Goal: Information Seeking & Learning: Check status

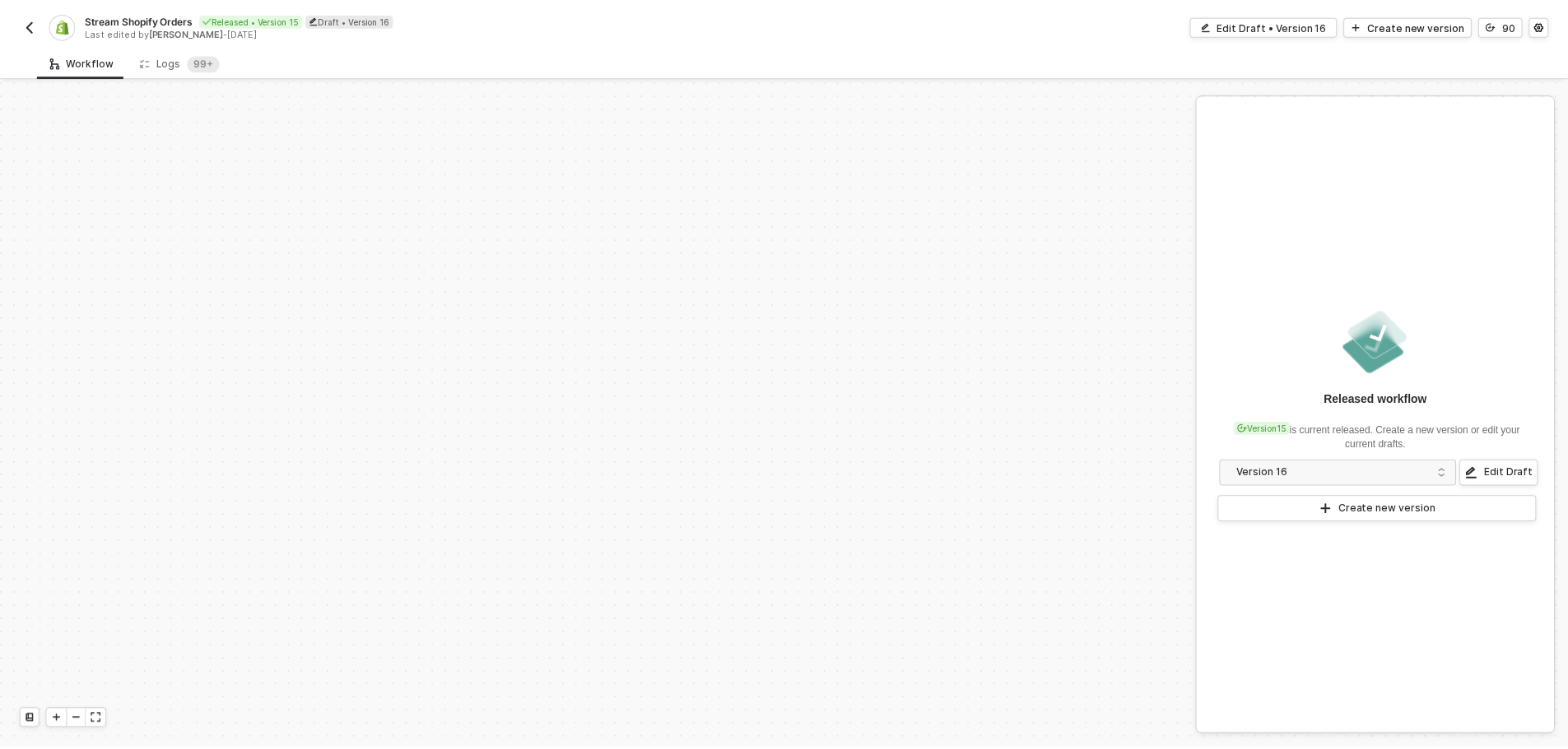
scroll to position [702, 0]
click at [158, 58] on div "Logs 99+" at bounding box center [180, 61] width 80 height 17
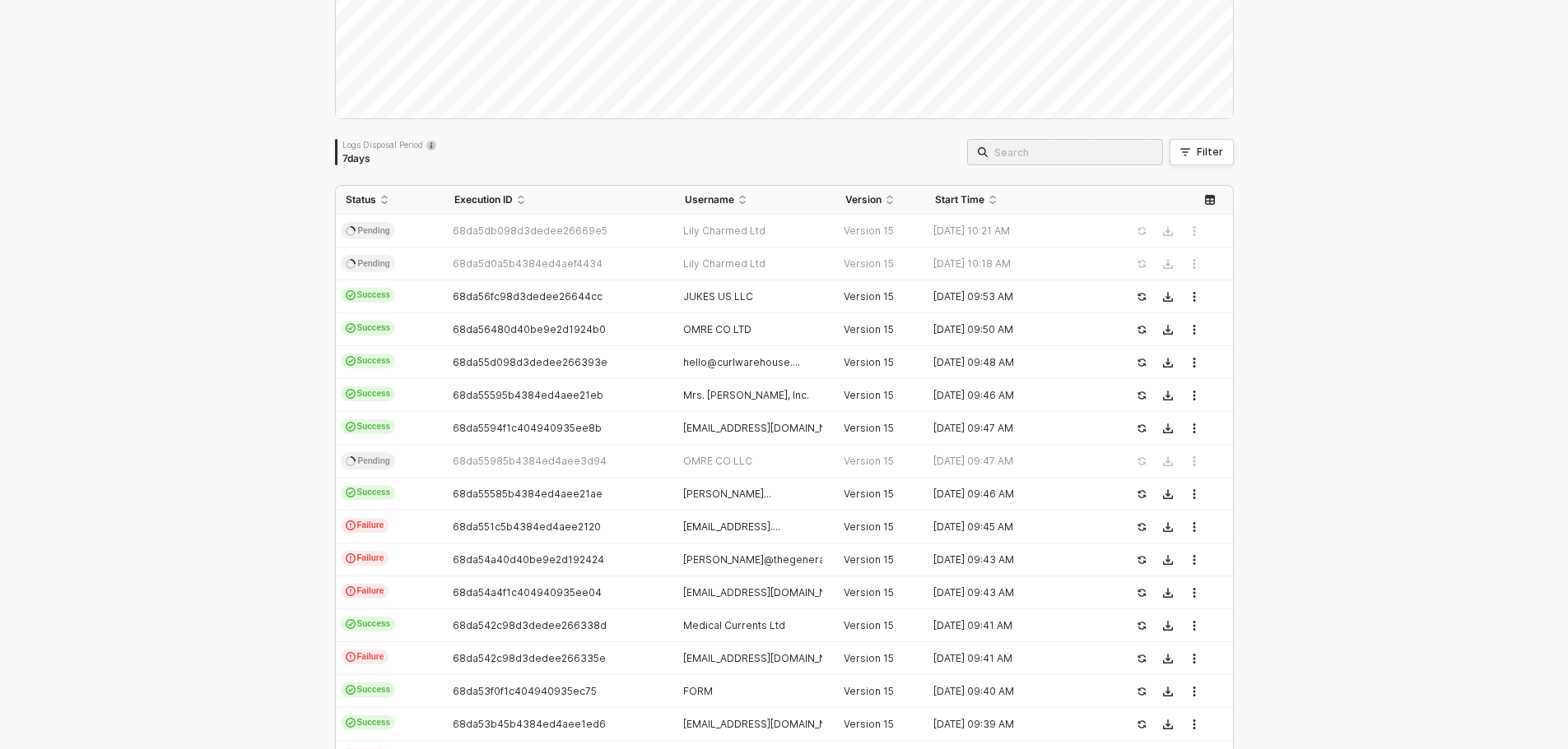
scroll to position [246, 0]
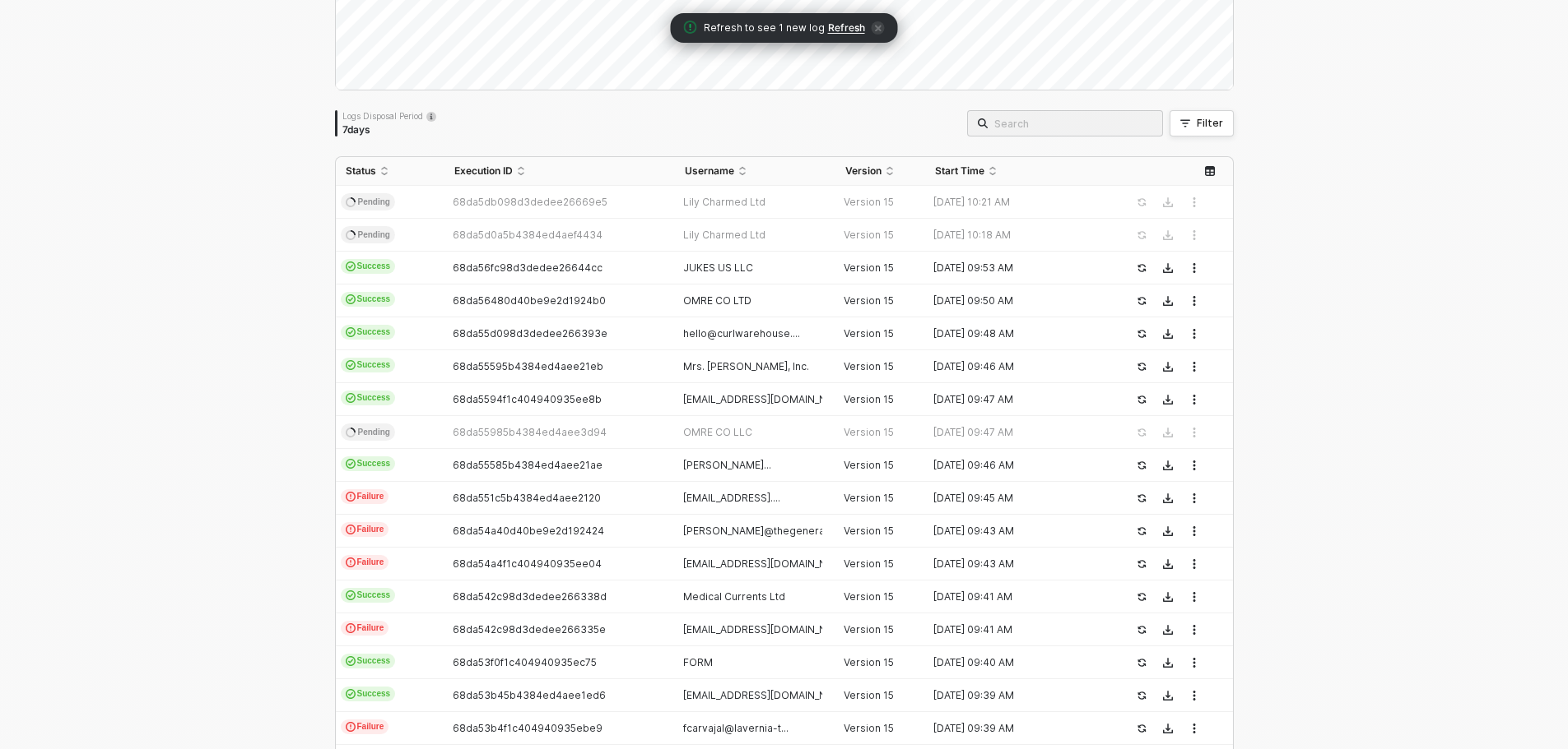
drag, startPoint x: 833, startPoint y: 31, endPoint x: 277, endPoint y: 222, distance: 587.9
click at [833, 31] on span "Refresh" at bounding box center [845, 28] width 37 height 13
click at [1104, 115] on input "search" at bounding box center [1073, 124] width 158 height 18
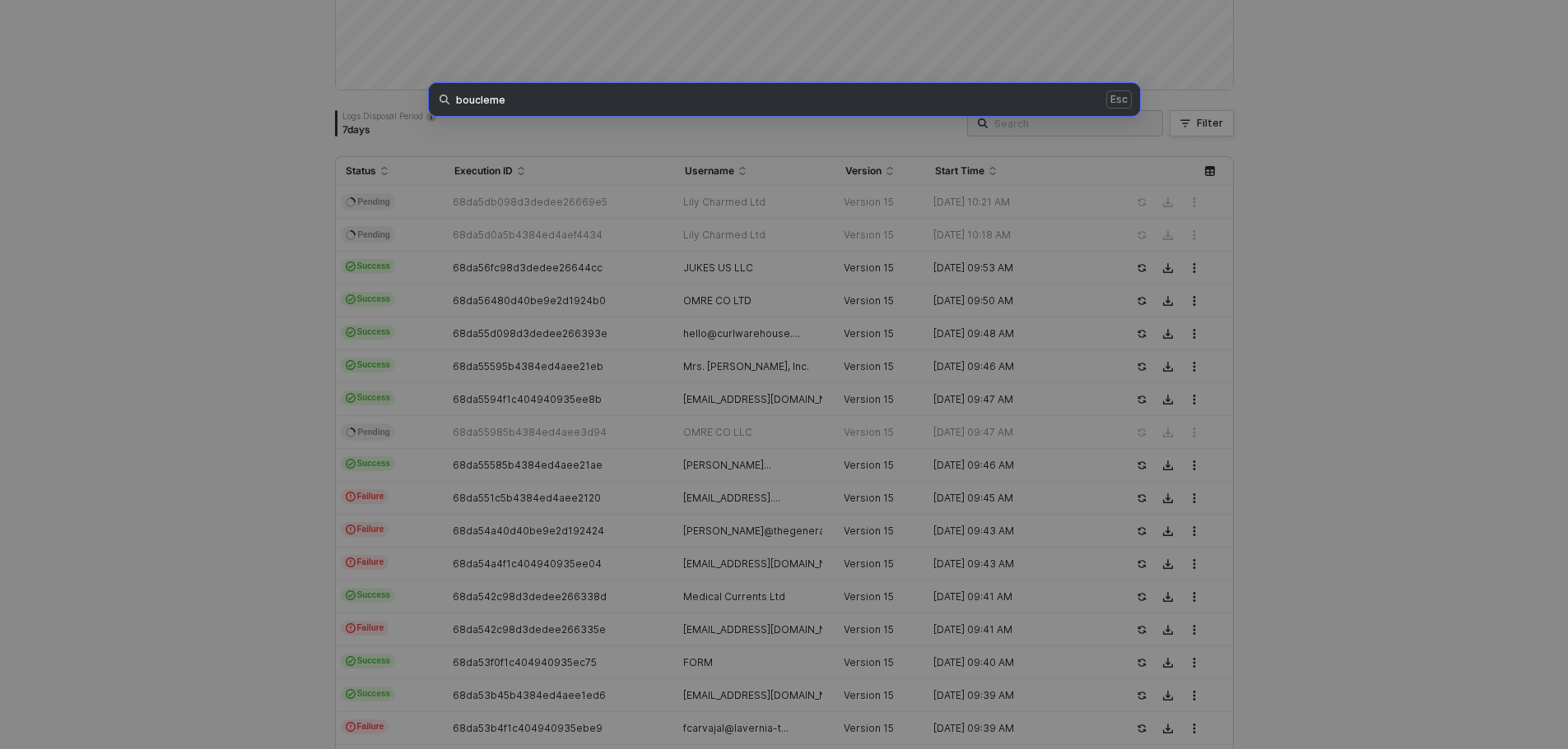
type input "boucleme"
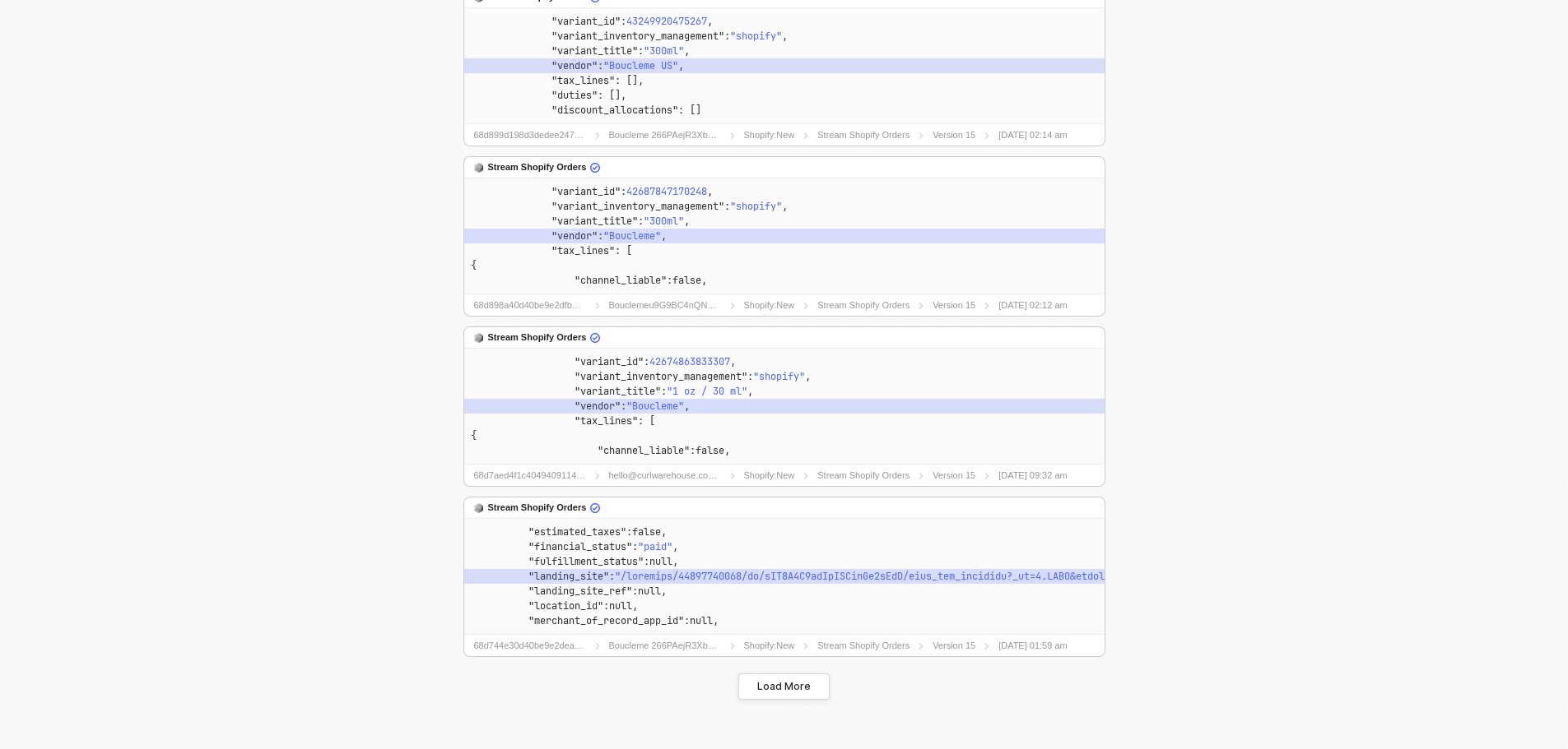
scroll to position [1265, 0]
drag, startPoint x: 799, startPoint y: 686, endPoint x: 430, endPoint y: 613, distance: 376.2
click at [799, 686] on div "Load More" at bounding box center [784, 687] width 53 height 13
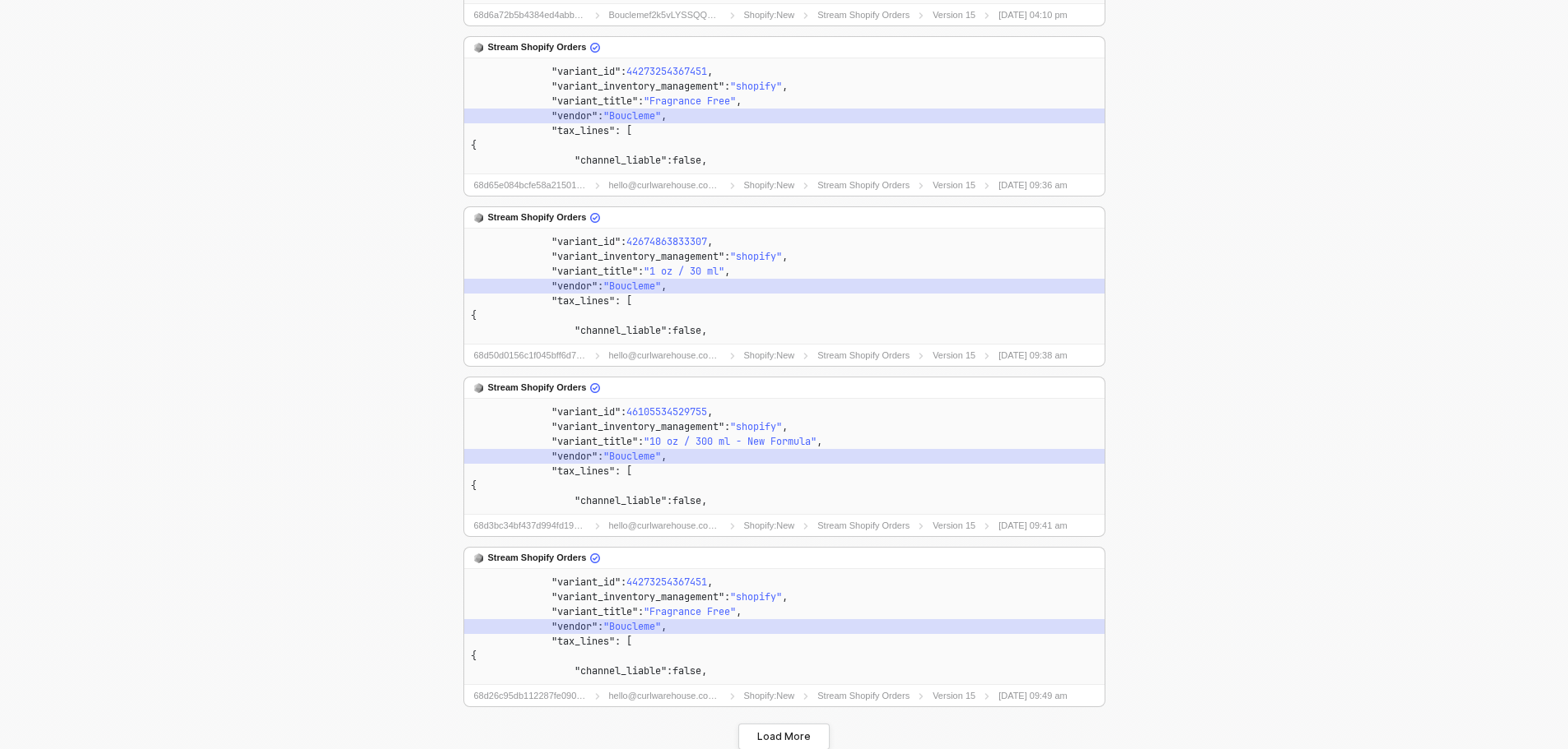
scroll to position [2980, 0]
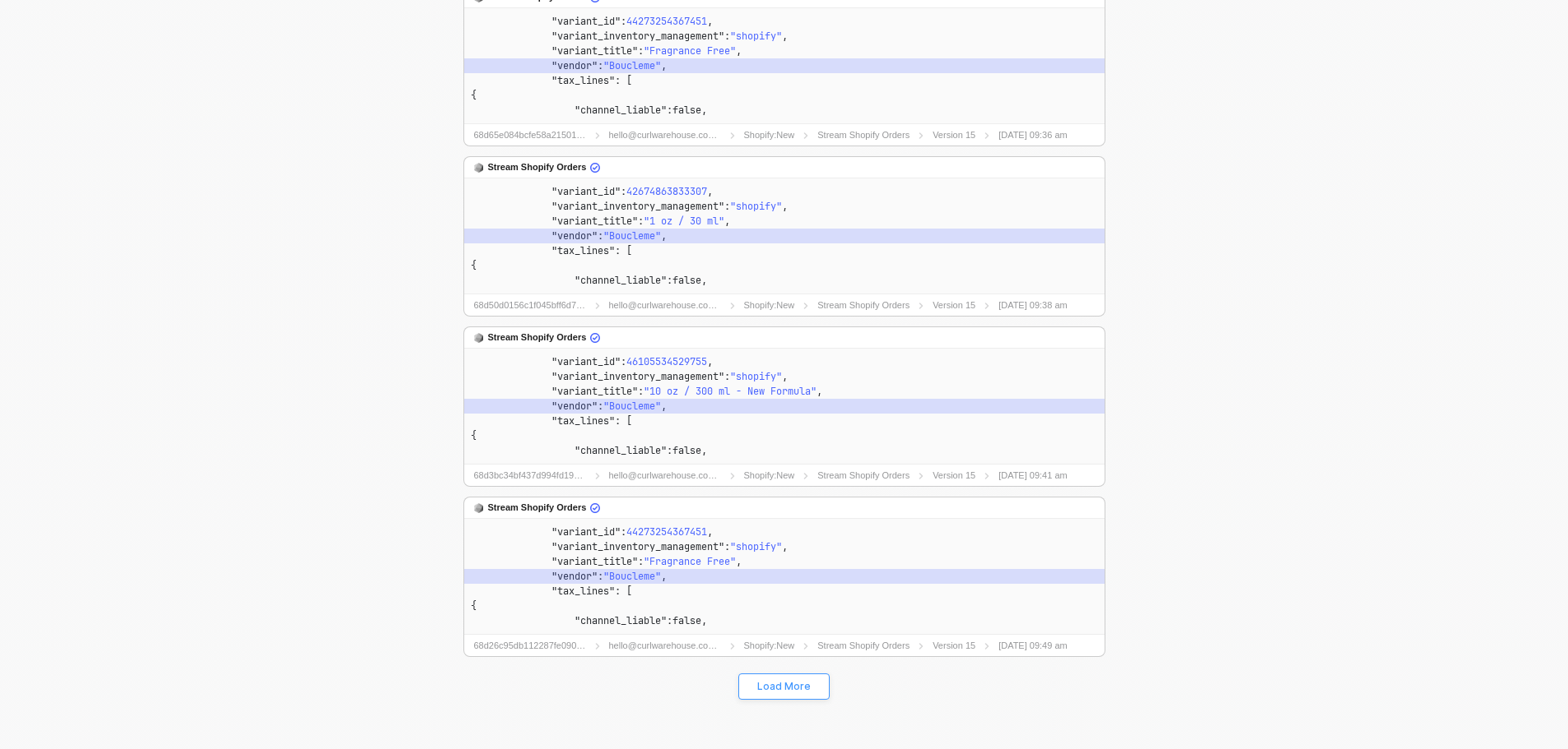
click at [757, 691] on div "Load More" at bounding box center [784, 687] width 53 height 13
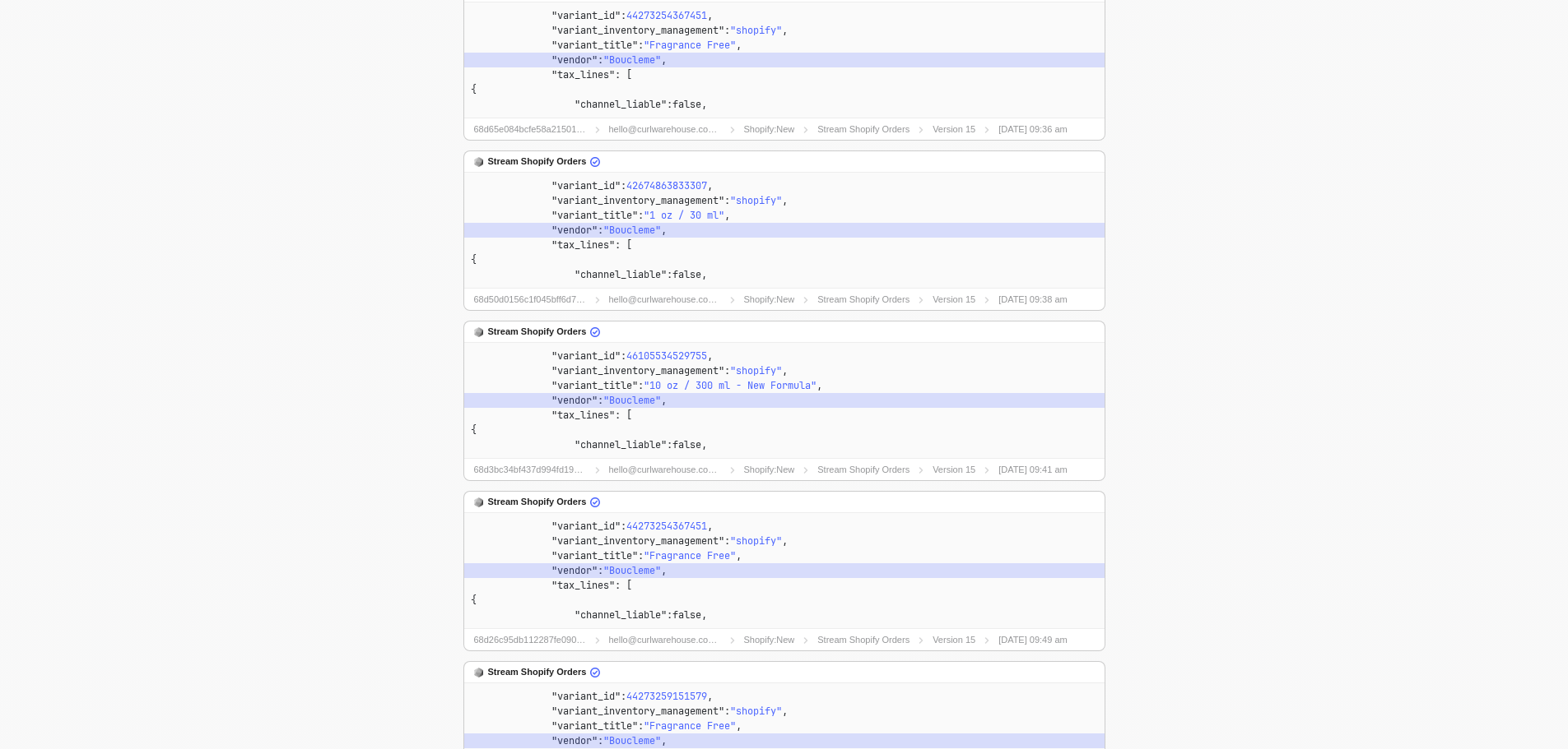
scroll to position [3139, 0]
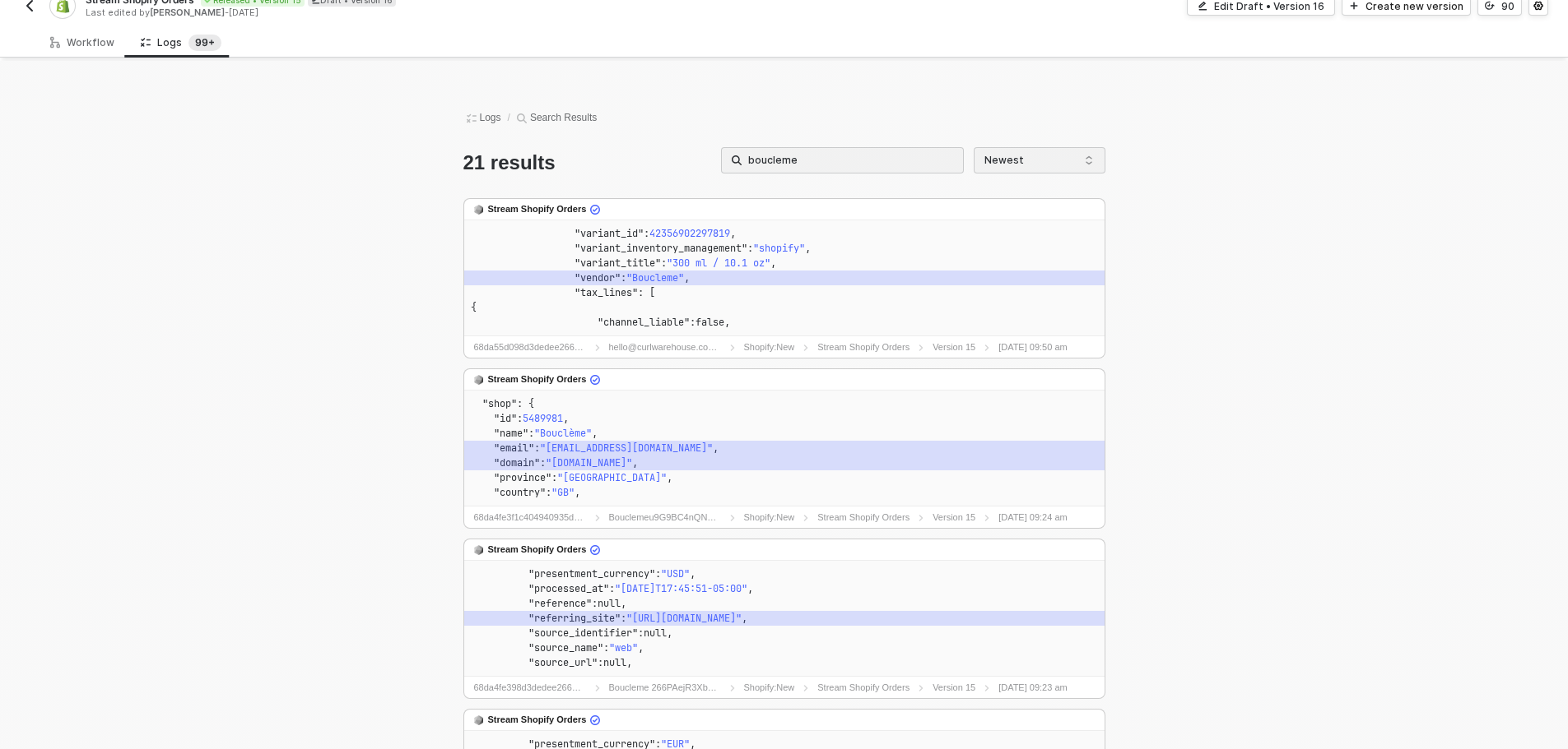
scroll to position [0, 0]
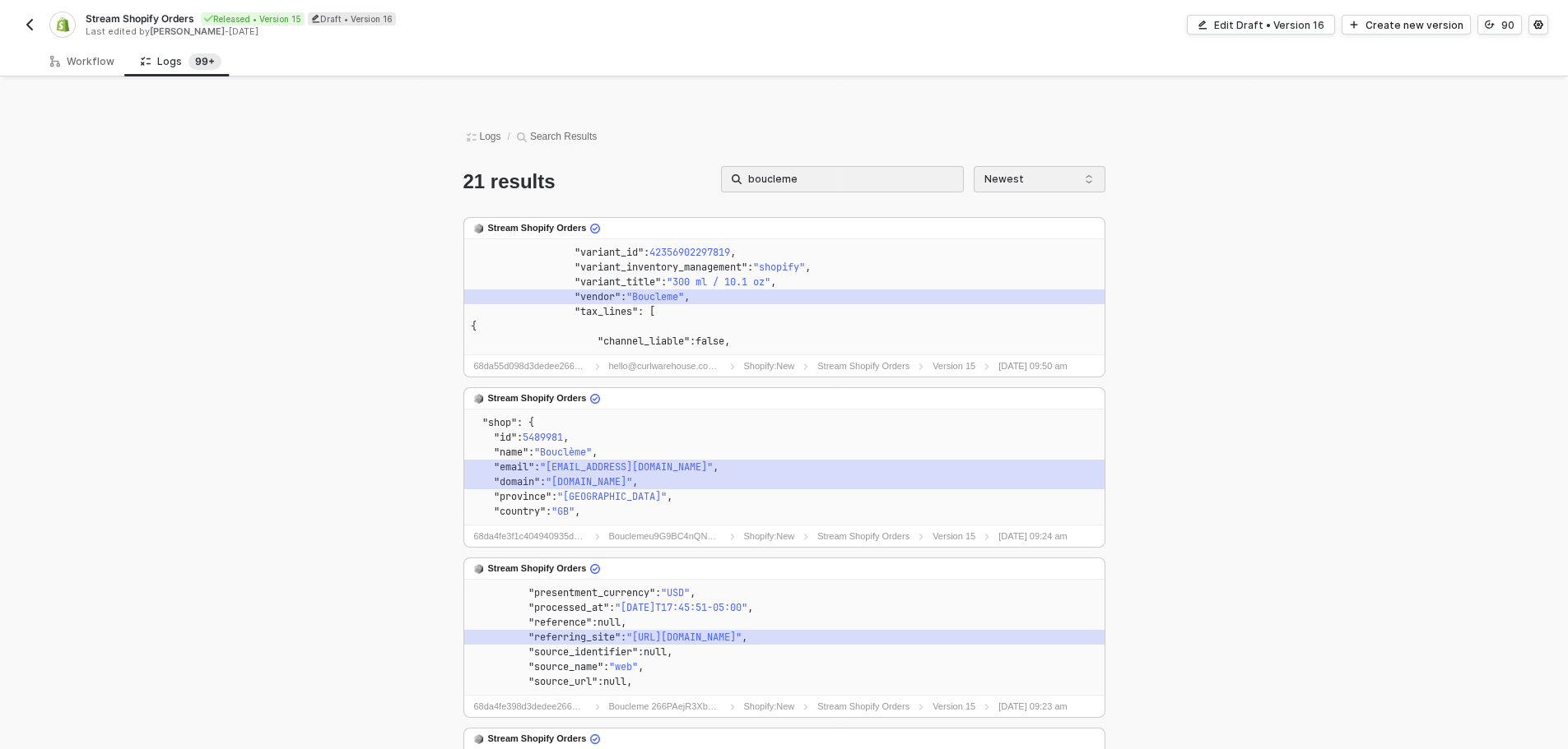
click at [769, 180] on input "boucleme" at bounding box center [850, 179] width 205 height 18
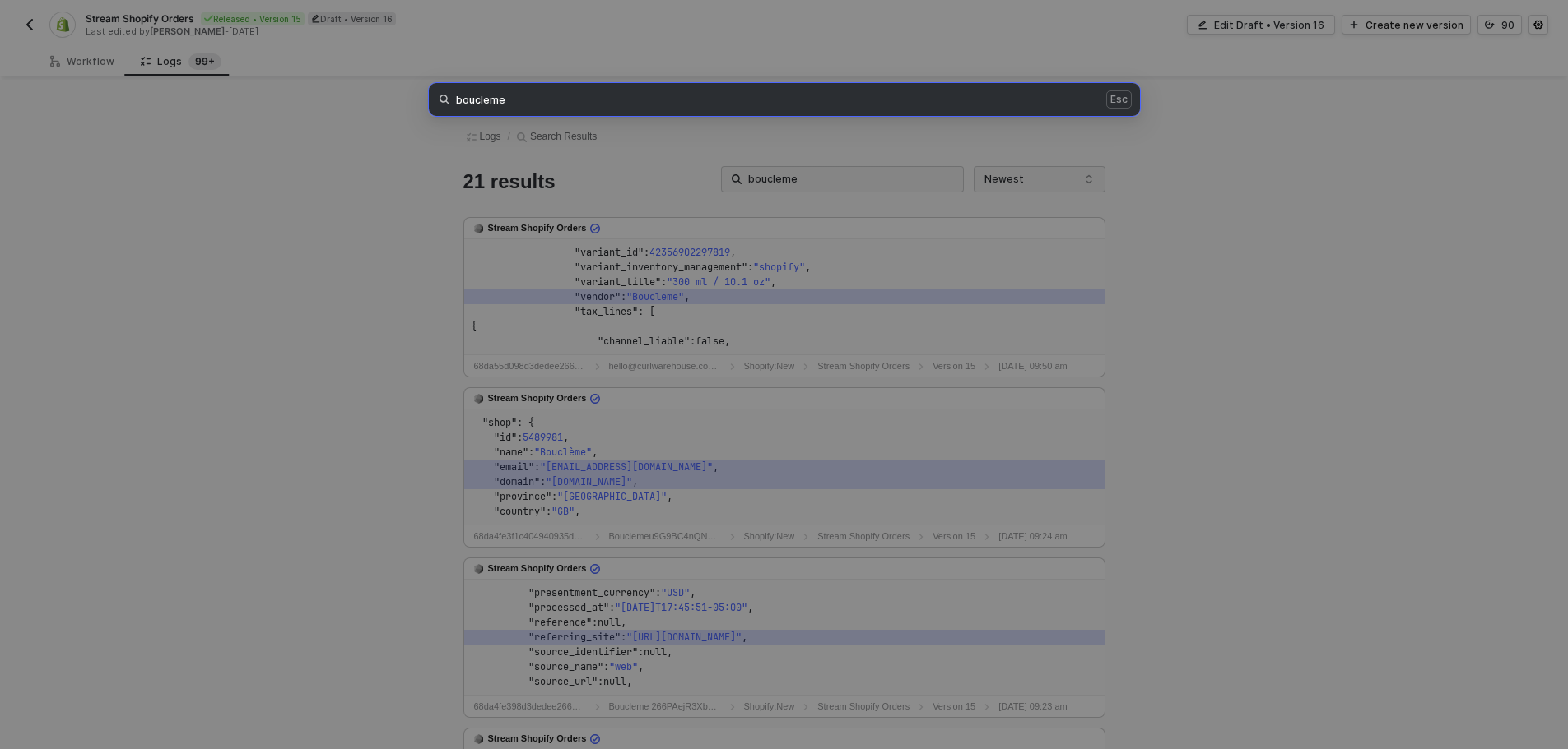
click at [823, 175] on input "boucleme" at bounding box center [850, 179] width 205 height 18
click at [732, 106] on span "boucleme Esc" at bounding box center [784, 99] width 711 height 33
type input "boucl"
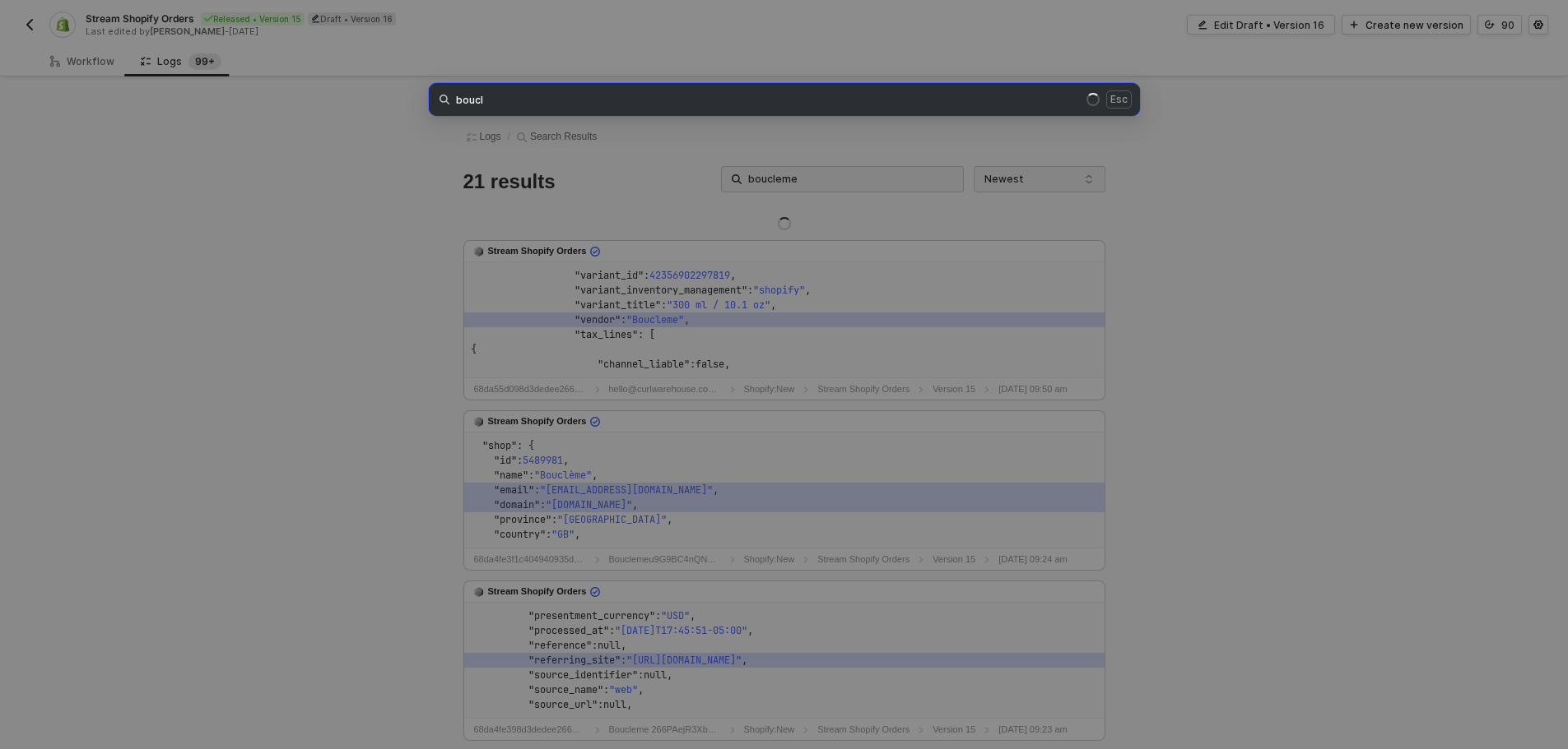
type input "boucl"
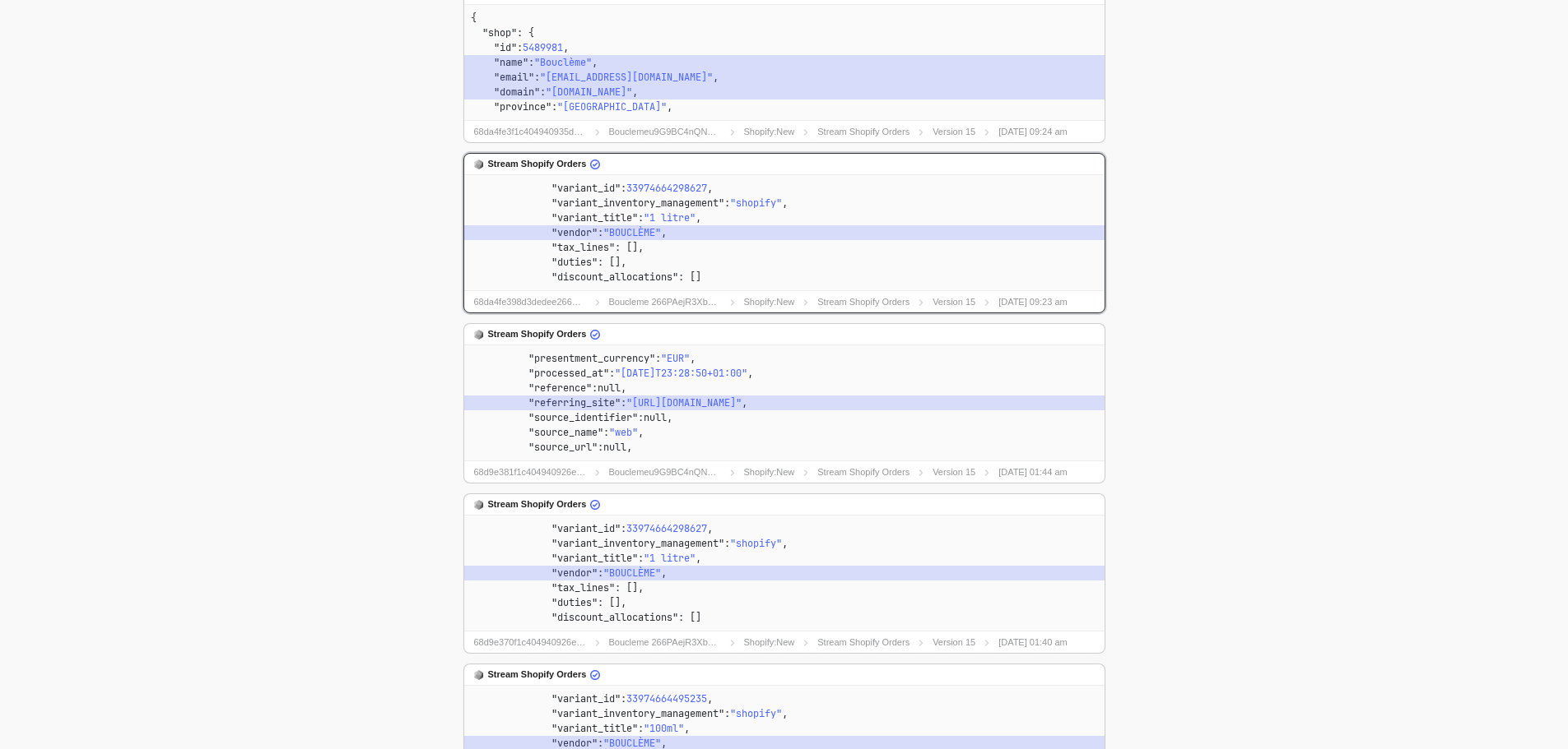
scroll to position [82, 0]
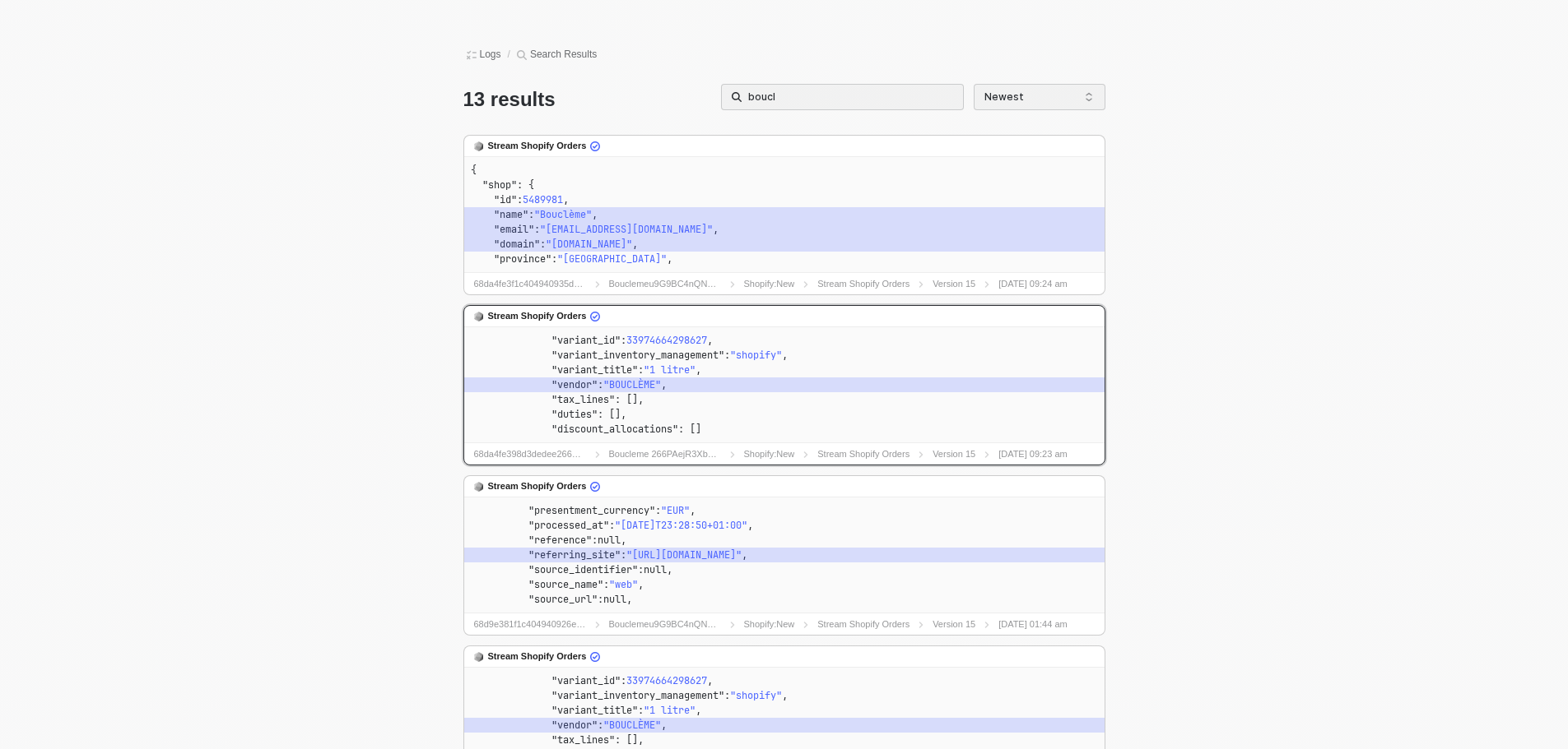
click at [519, 394] on code ""tax_lines" : []," at bounding box center [785, 400] width 628 height 15
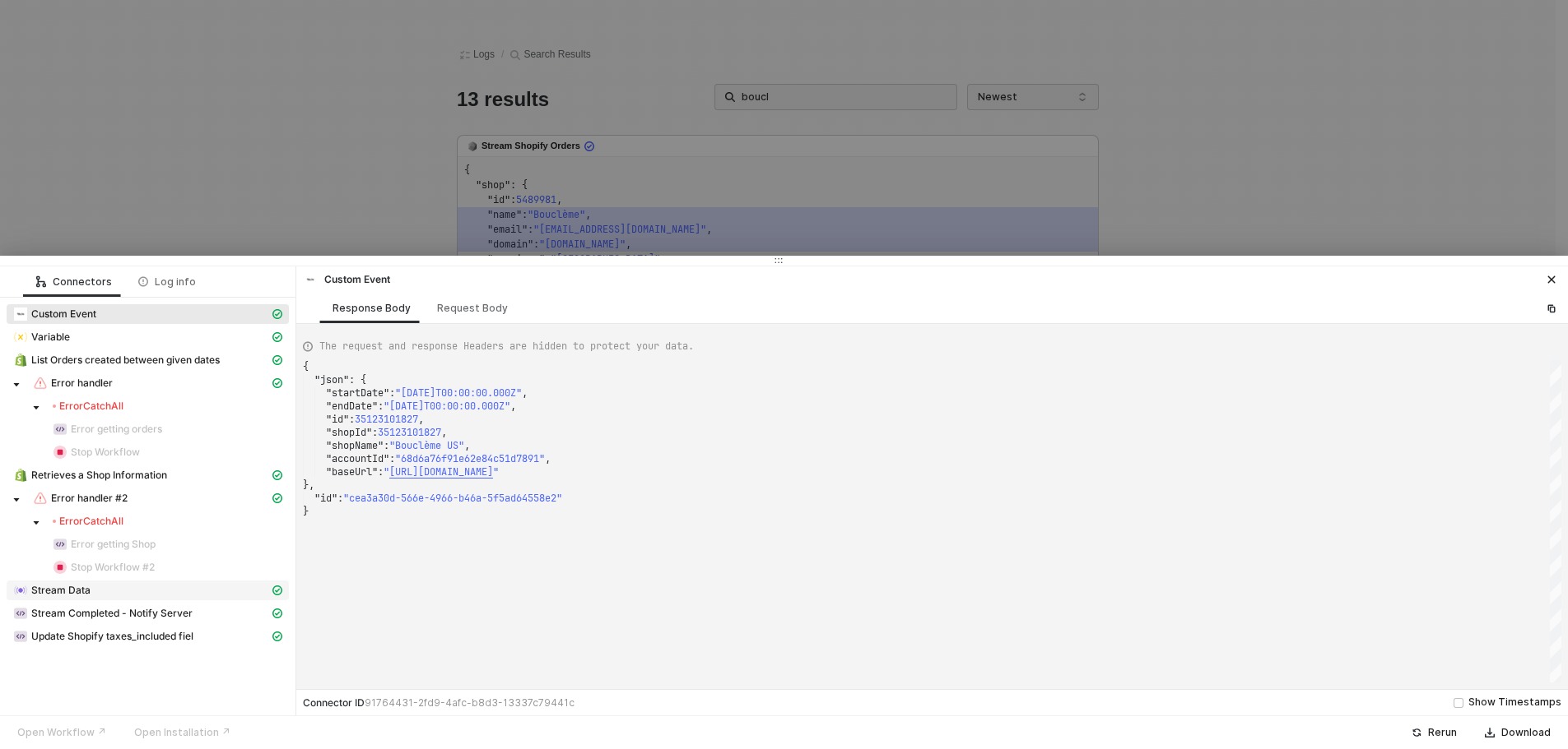
click at [129, 595] on div "Stream Data" at bounding box center [141, 591] width 256 height 15
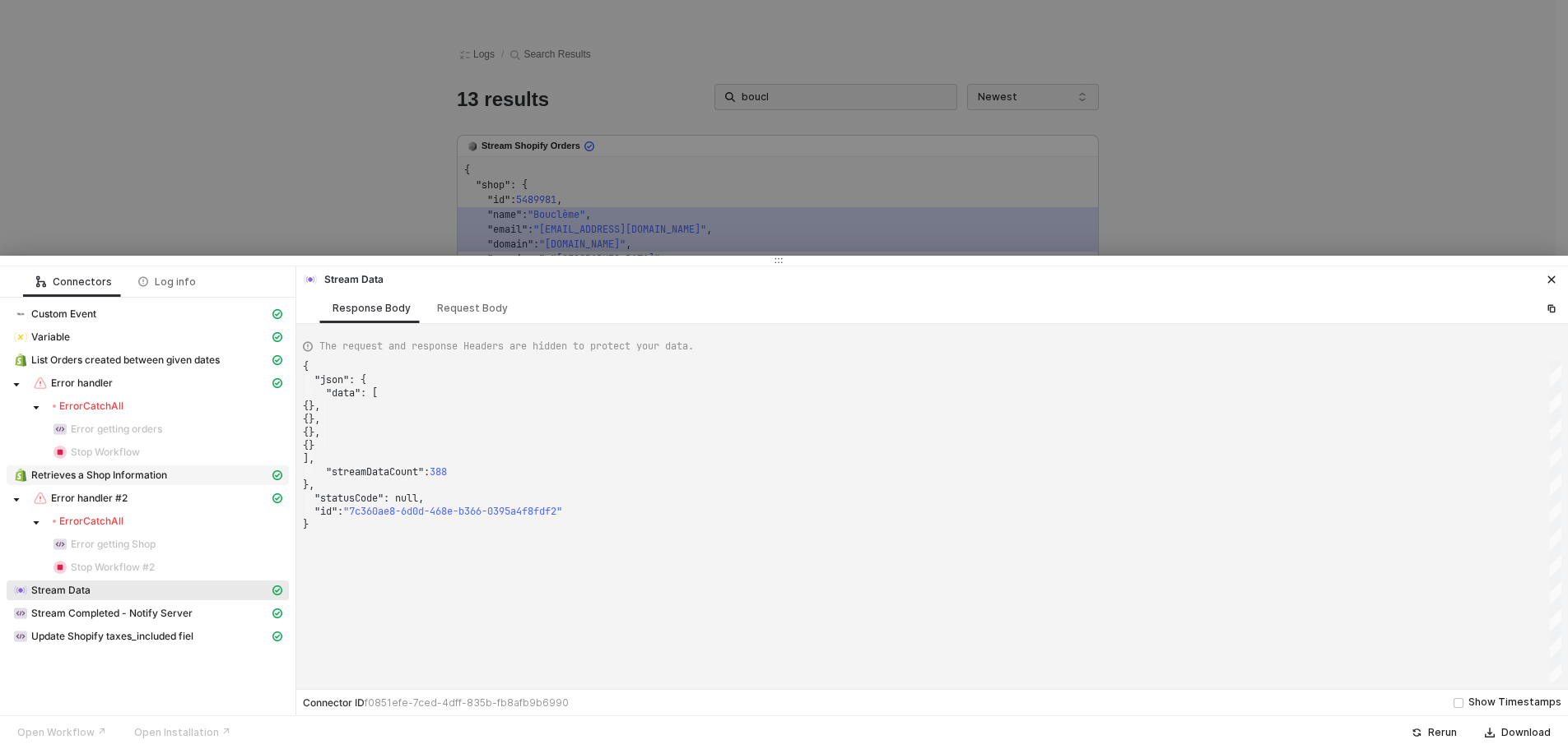
click at [148, 478] on span "Retrieves a Shop Information" at bounding box center [99, 475] width 136 height 13
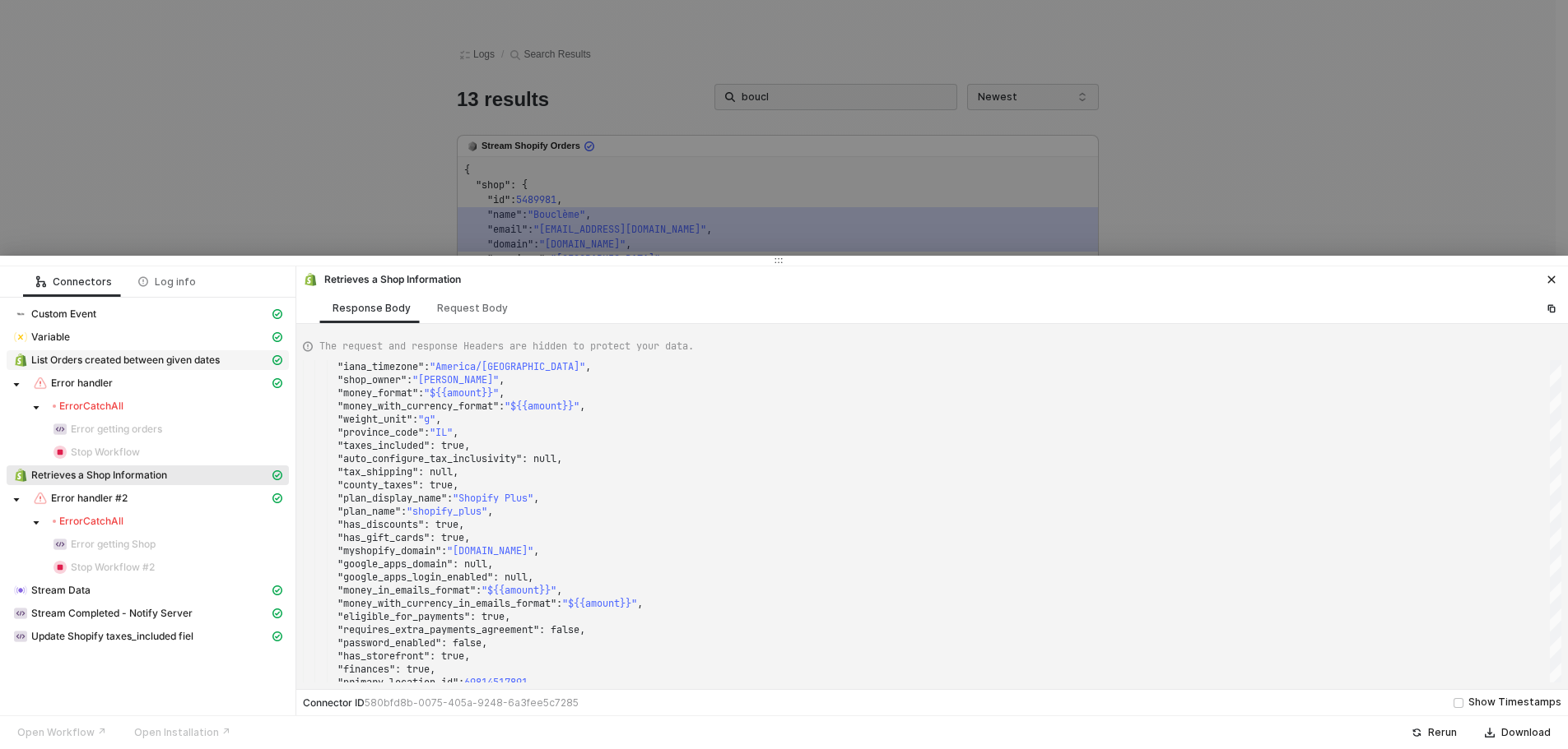
click at [145, 358] on span "List Orders created between given dates" at bounding box center [126, 360] width 188 height 13
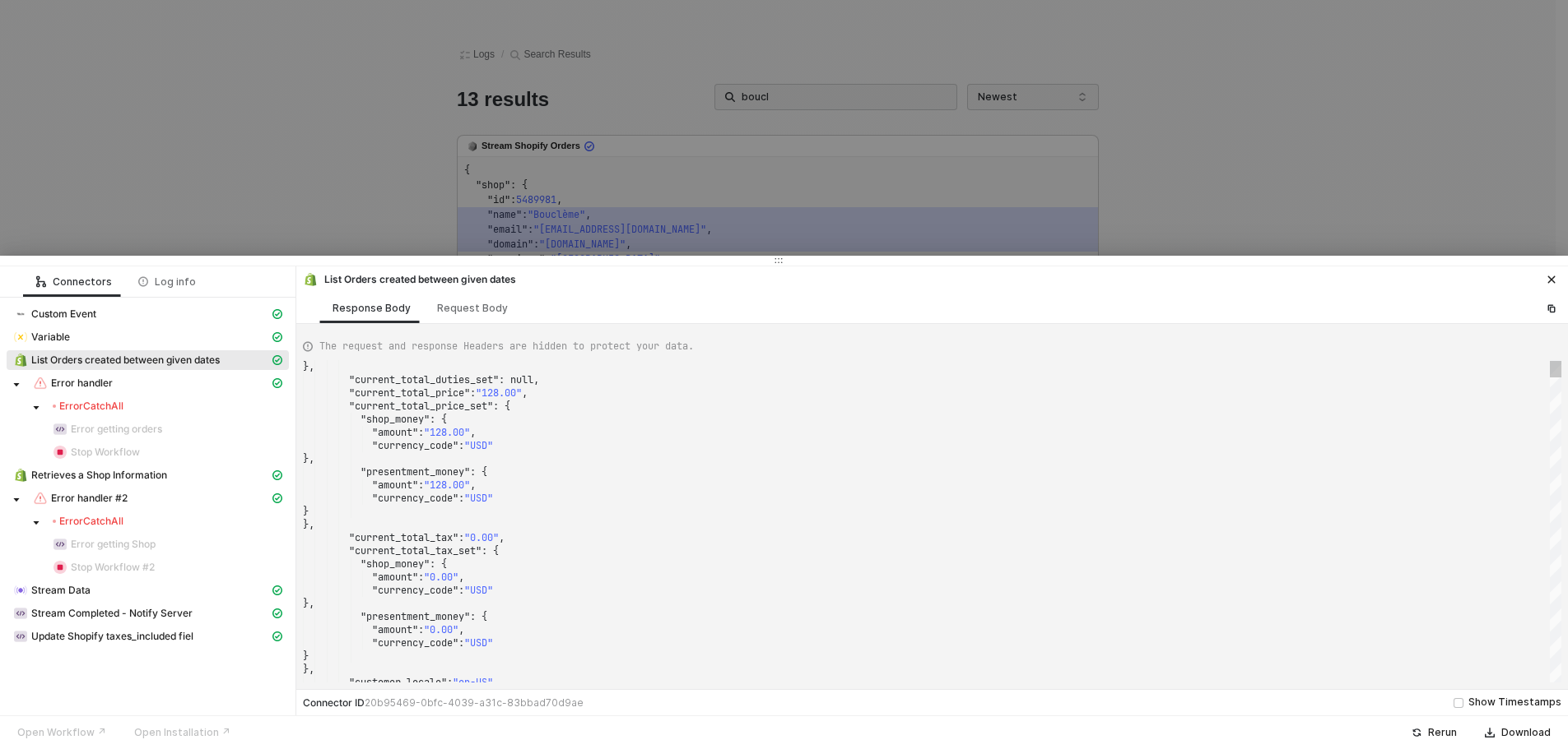
click at [539, 519] on div "}," at bounding box center [931, 524] width 1258 height 13
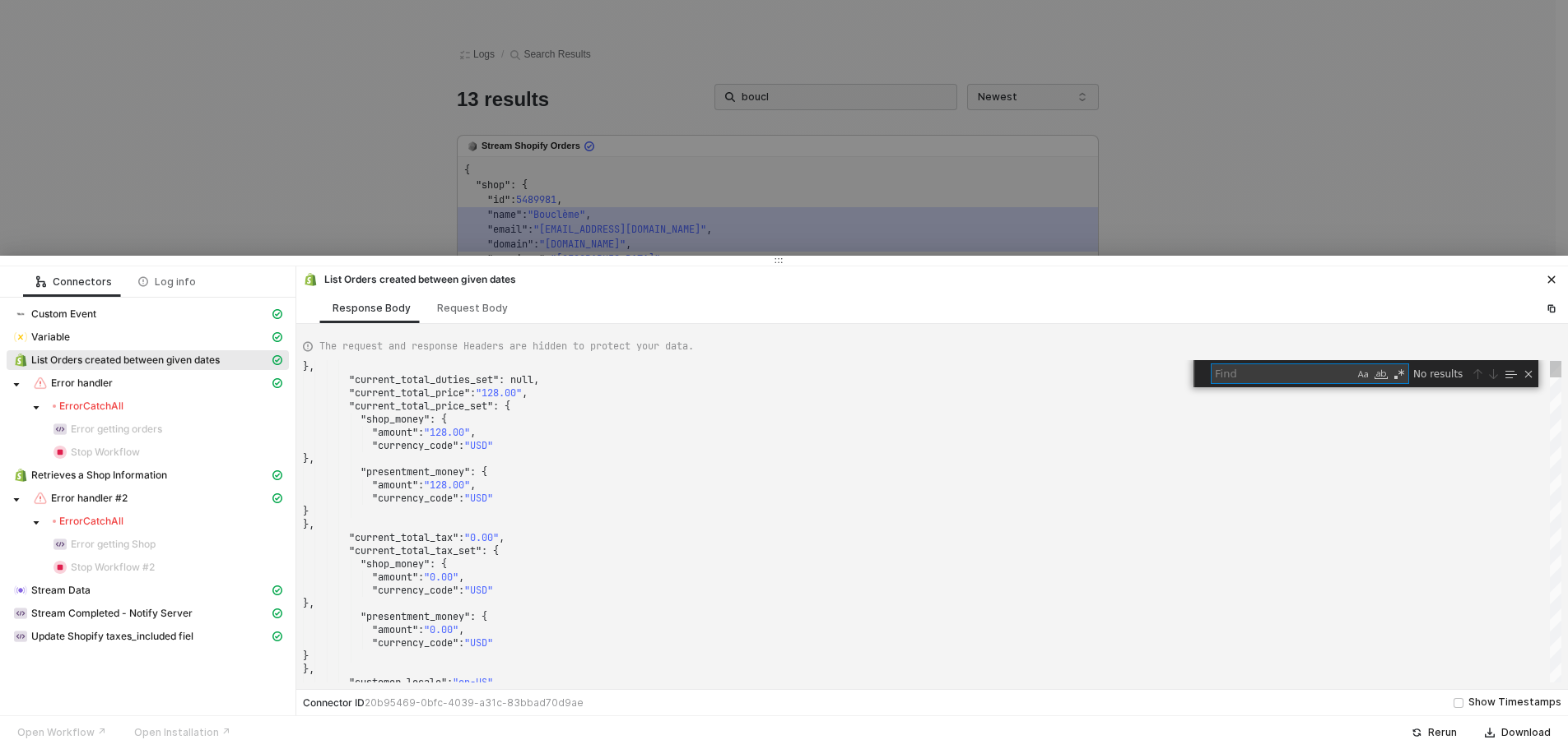
type textarea ""landing_site": "/products/curl-cream?variant=33974664233091&country=US&currenc…"
type textarea "b"
type textarea "m?variant=33974664233091&country=US&currency=USD&utm_medium=product_sync&utm_so…"
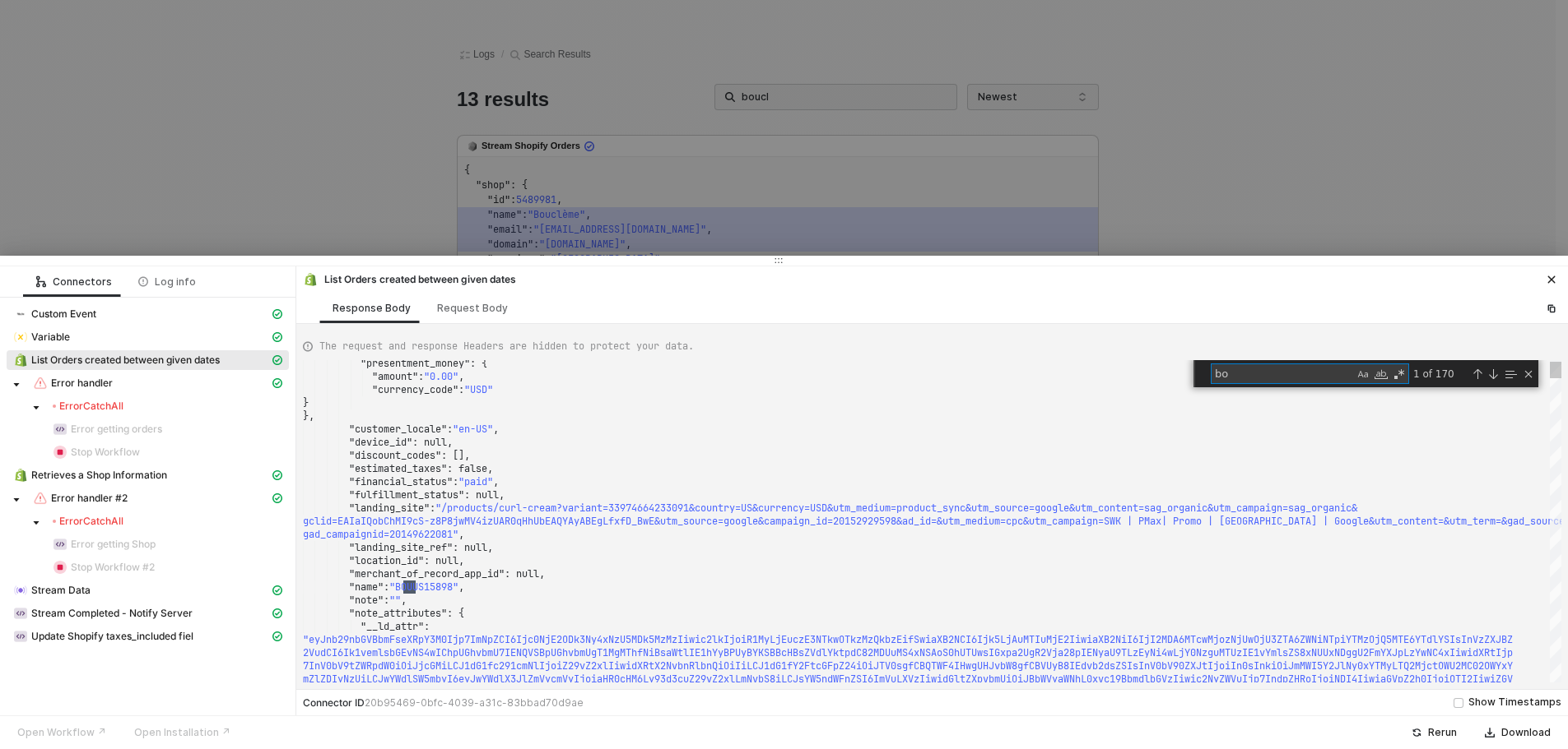
type textarea "bou"
type textarea ""amount": "0.00", "currency_code": "USD" } }, "customer_locale": "en-US", "devi…"
type textarea "v"
type textarea ""eyJnb29nbGVBbmFseXRpY3M0Ijp7ImNpZCI6Ijc0NjE2ODk3Ny4xNzU5MDk5MzMzIiwic2lkIjoiR1…"
type textarea "ve"
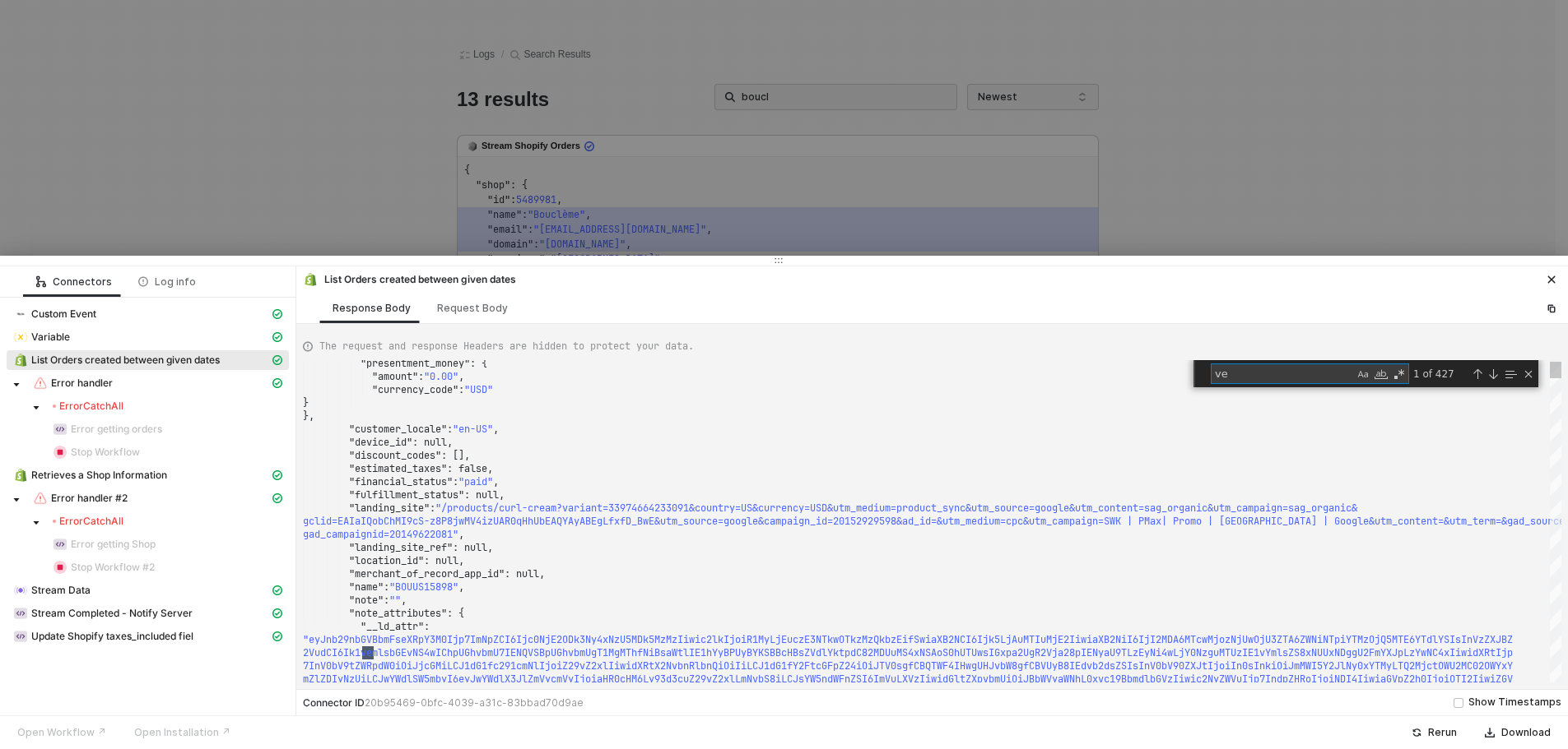
type textarea ""currency_code": "USD" } }, "variant_id": 33974664298627, "variant_inventory_ma…"
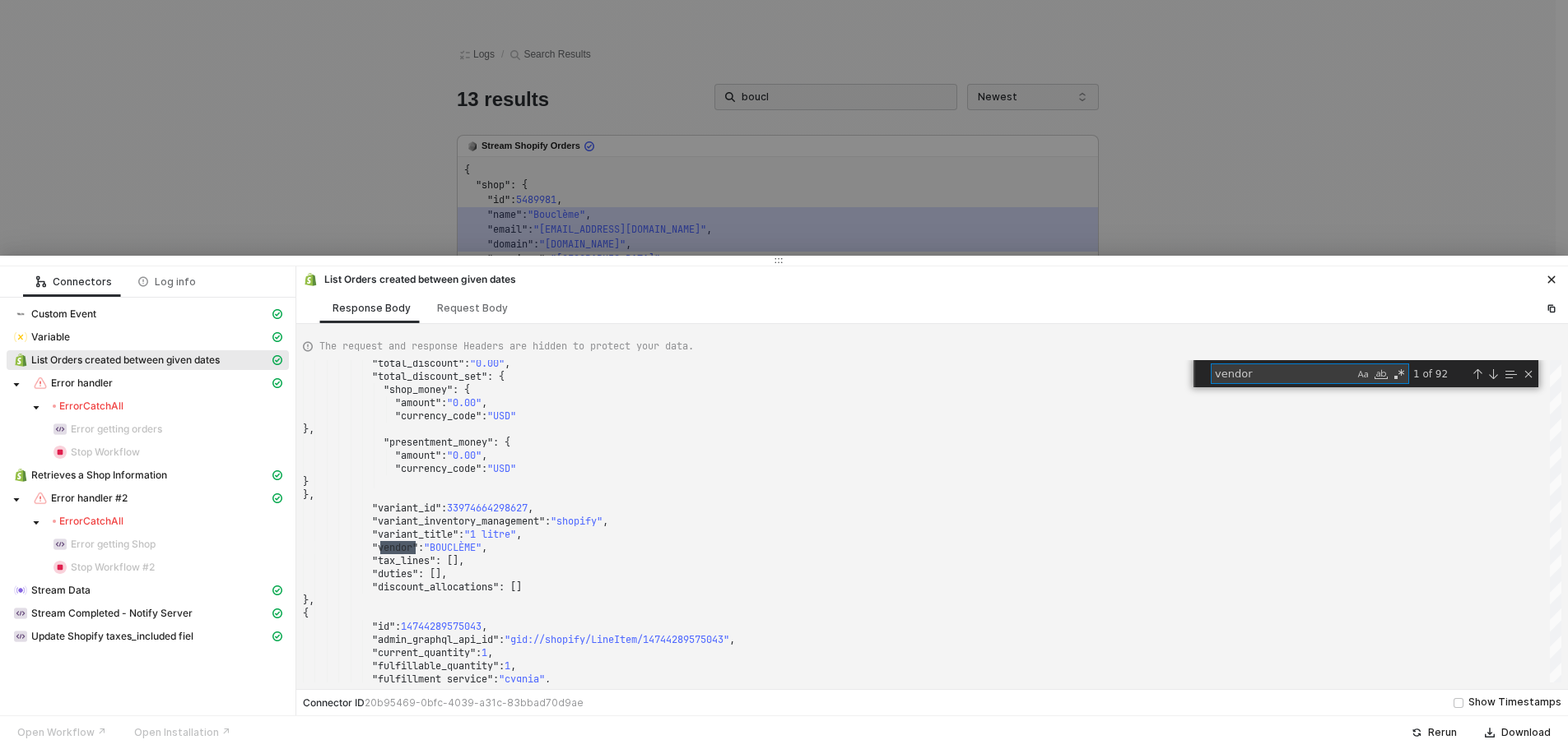
type textarea "vendor"
click at [1491, 380] on div "Next Match (Enter)" at bounding box center [1493, 374] width 13 height 13
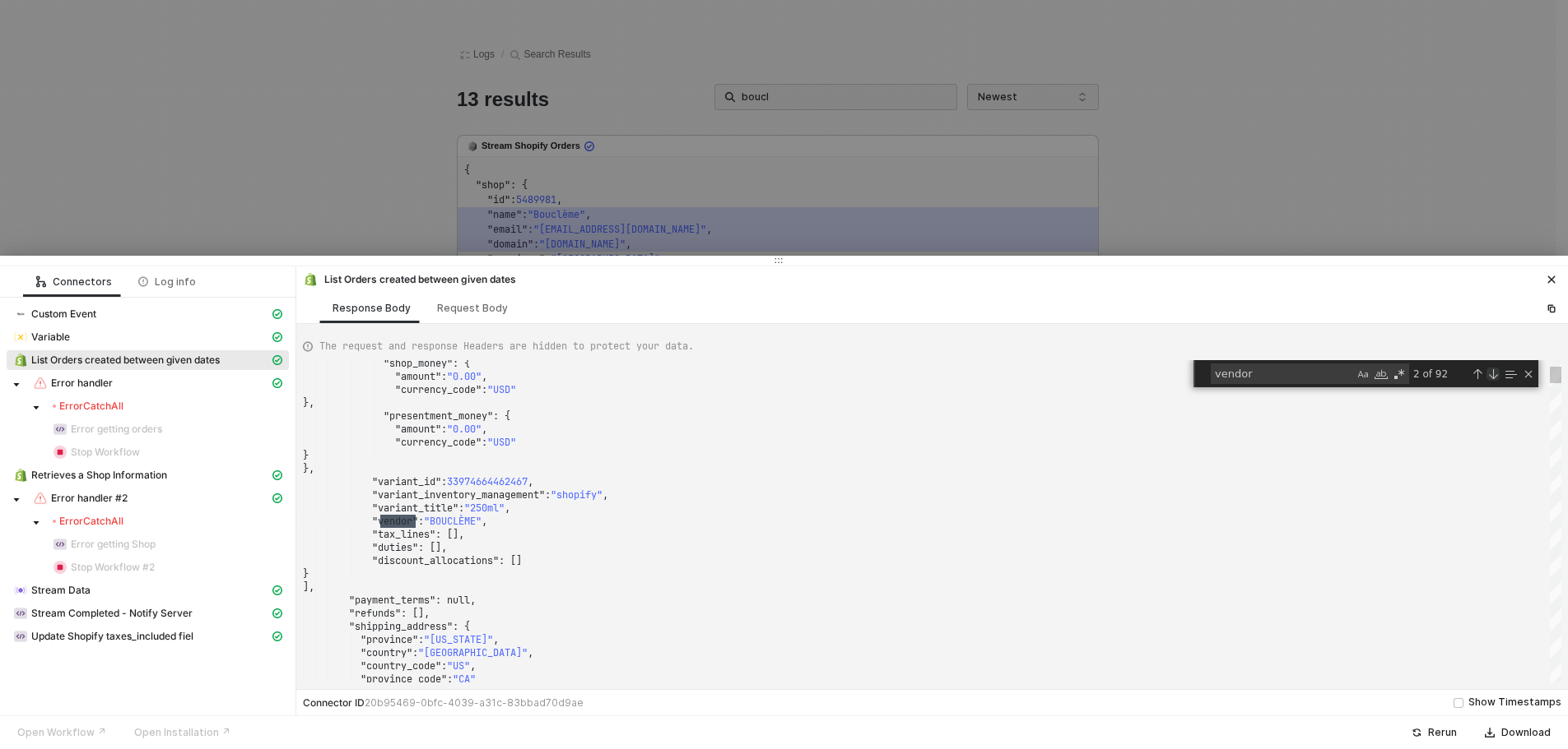
click at [1492, 376] on div "Next Match (Enter)" at bounding box center [1493, 374] width 13 height 13
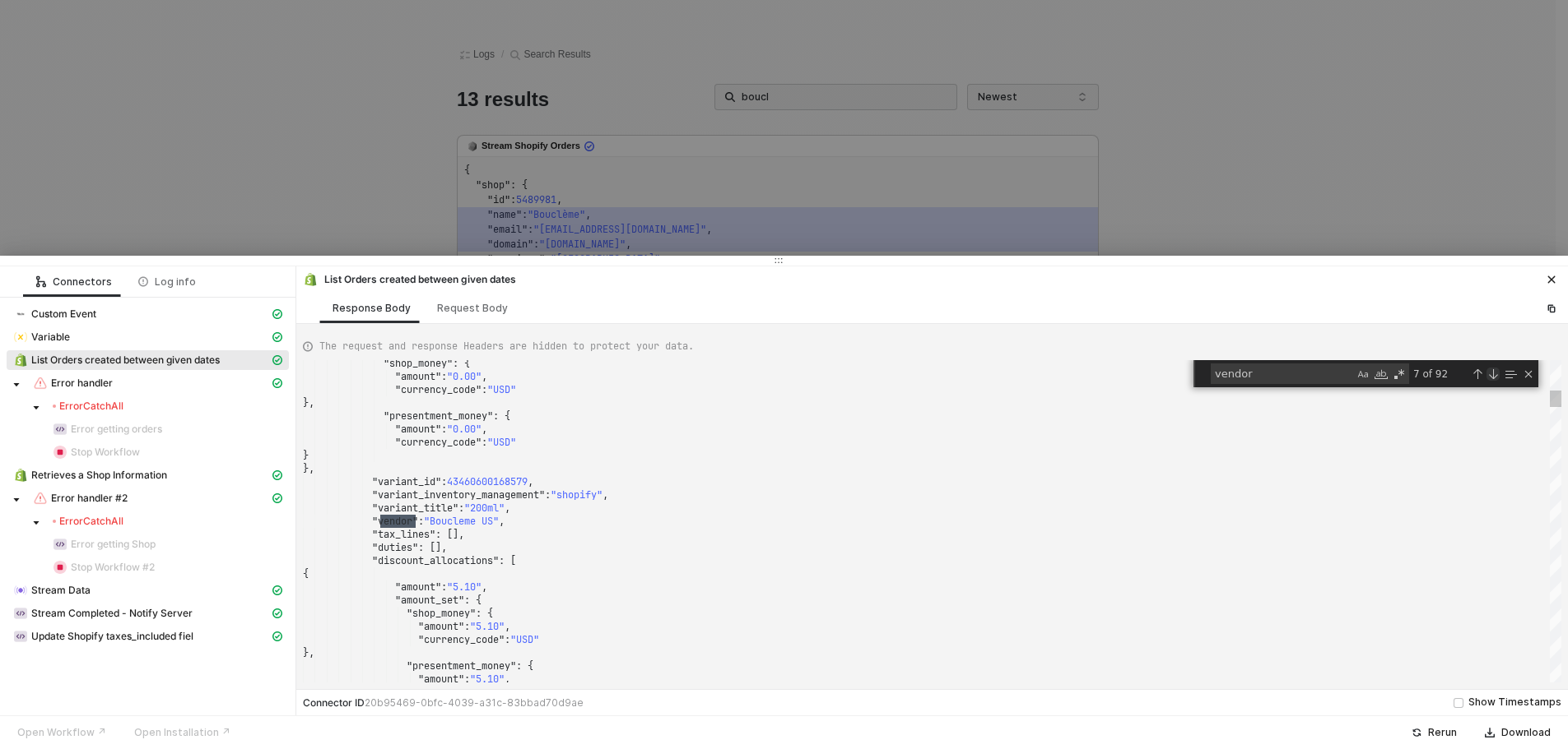
click at [1492, 376] on div "Next Match (Enter)" at bounding box center [1493, 374] width 13 height 13
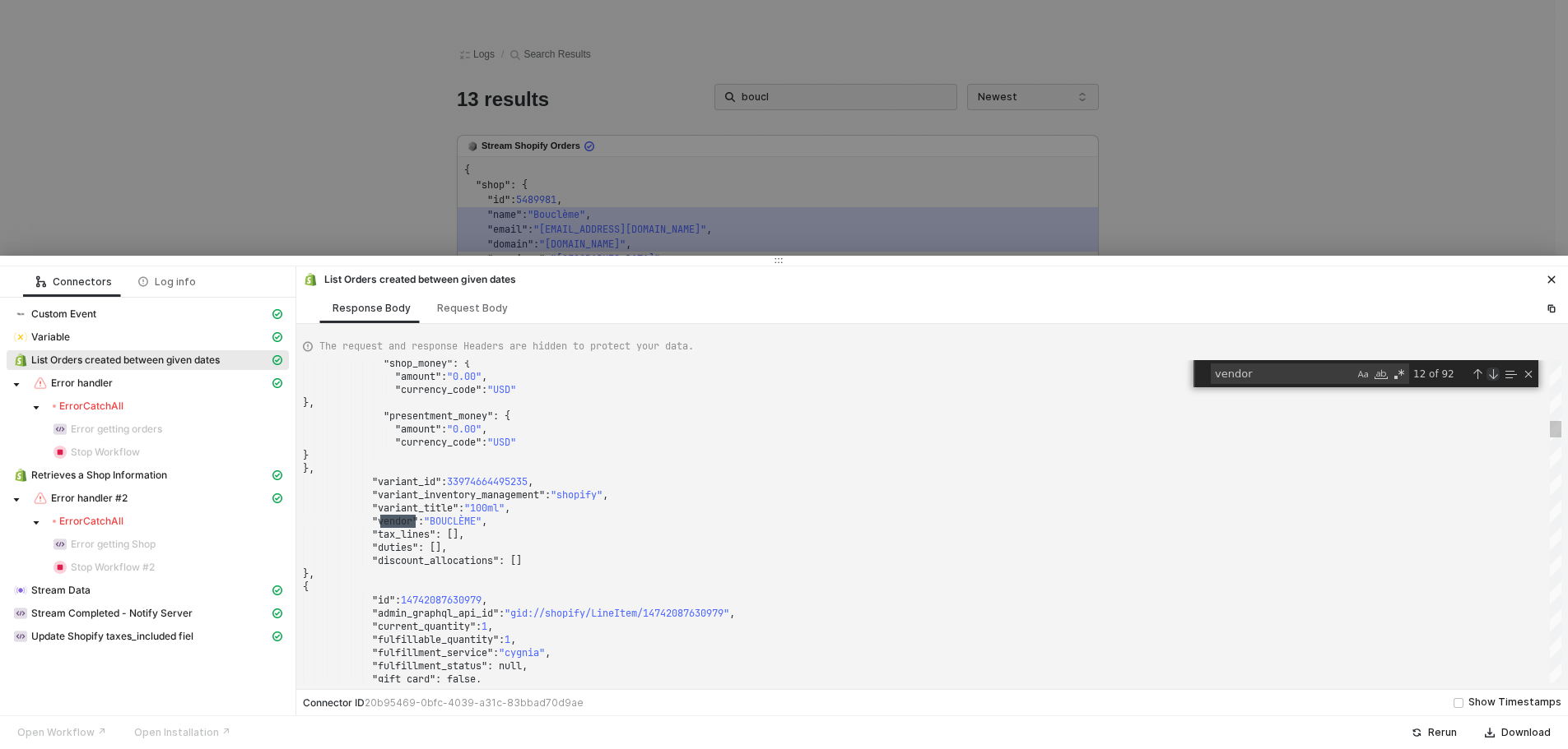
click at [1492, 376] on div "Next Match (Enter)" at bounding box center [1493, 374] width 13 height 13
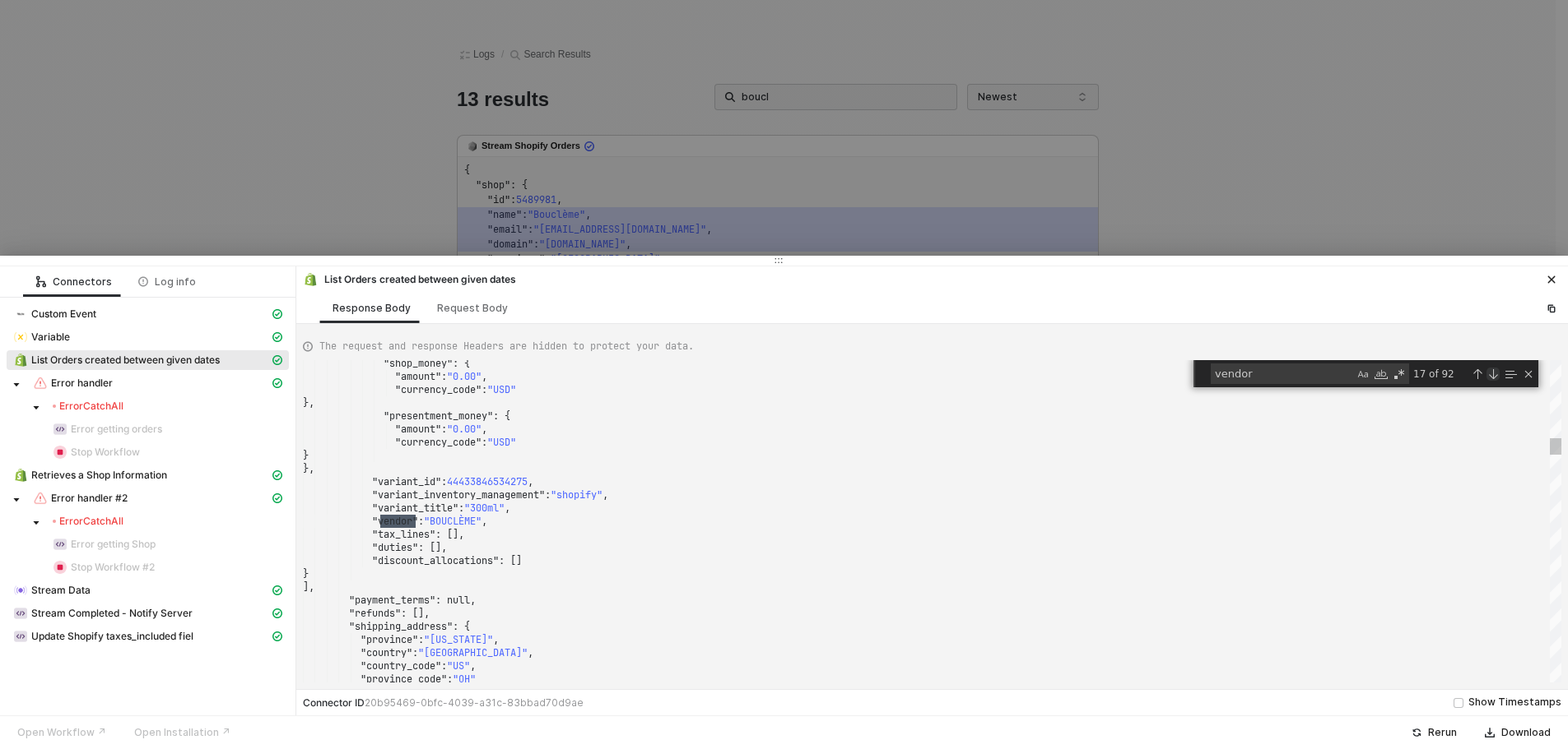
click at [1492, 376] on div "Next Match (Enter)" at bounding box center [1493, 374] width 13 height 13
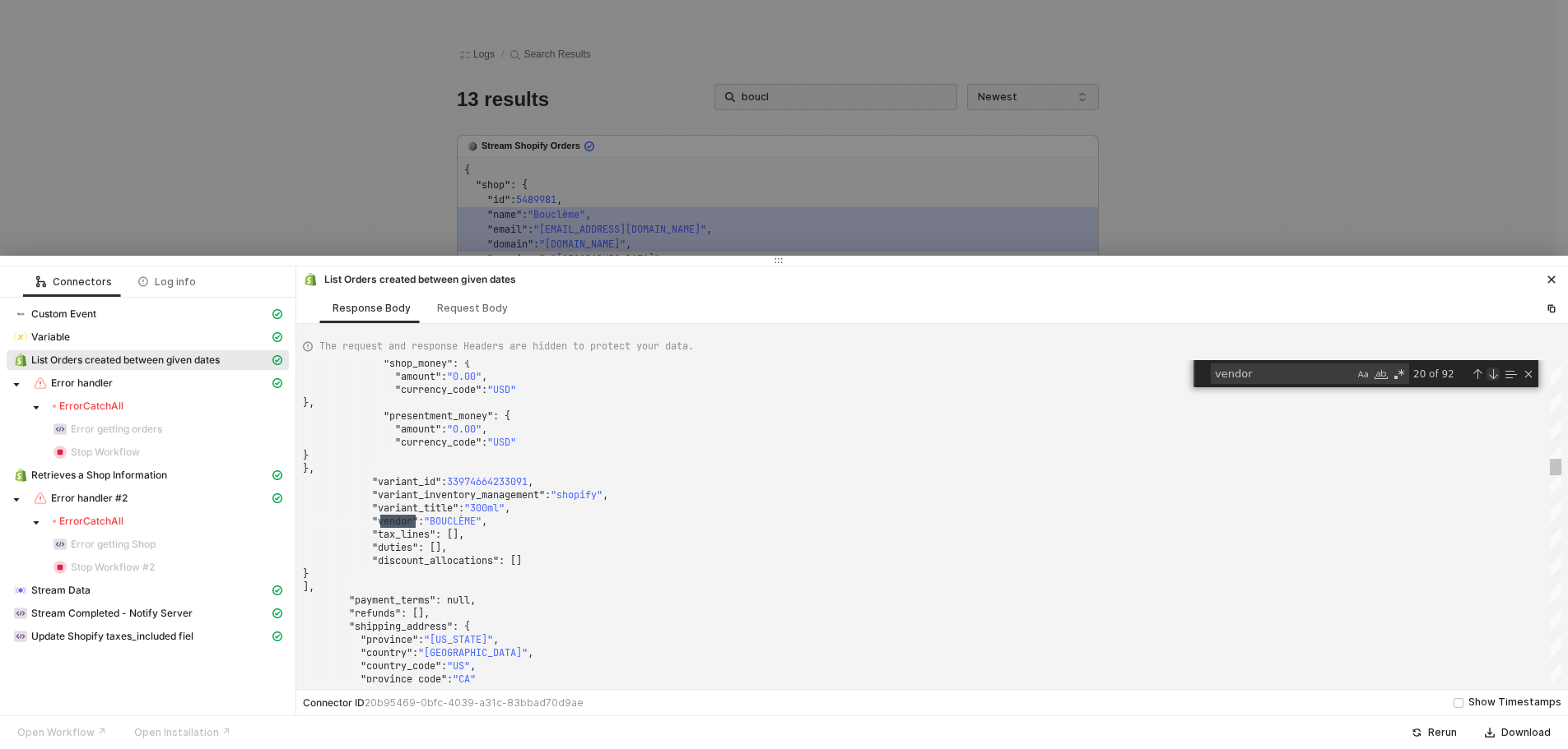
type textarea ""variant_id": 33974664233091, "variant_inventory_management": "shopify", "varia…"
click at [1526, 373] on div "Close (Escape)" at bounding box center [1527, 374] width 13 height 13
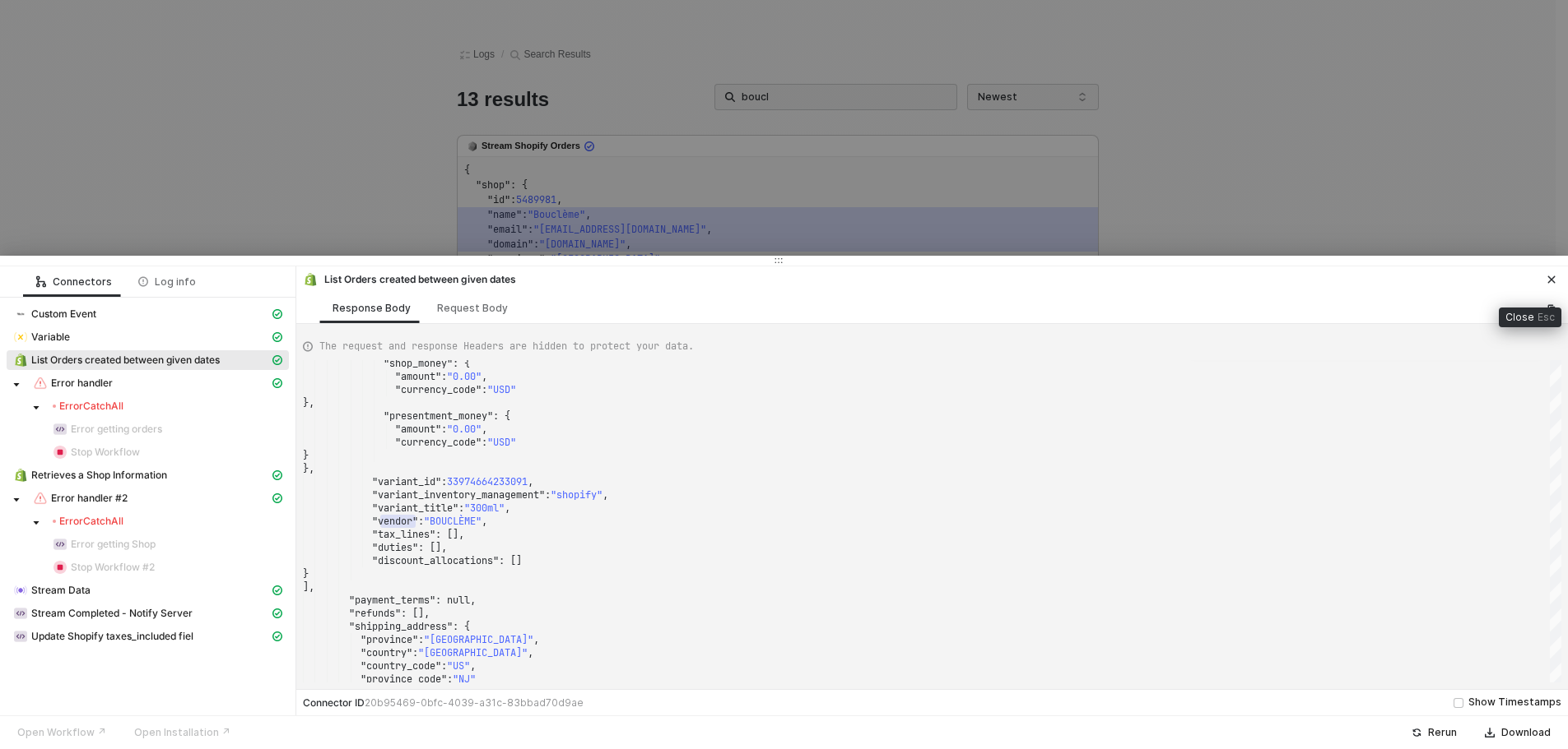
drag, startPoint x: 1554, startPoint y: 281, endPoint x: 1019, endPoint y: 35, distance: 588.8
click at [1554, 281] on icon "icon-close" at bounding box center [1551, 280] width 10 height 10
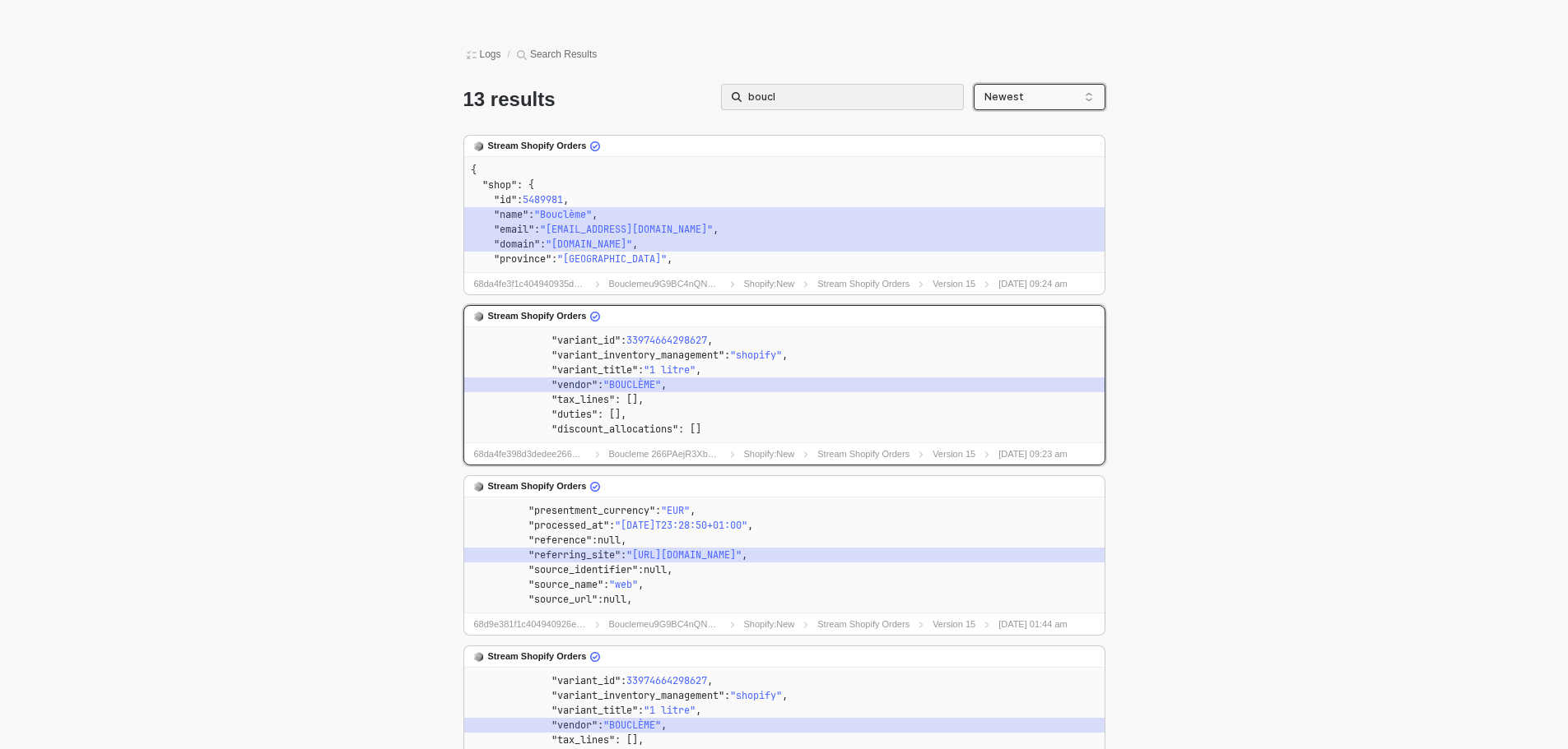
click at [1034, 93] on span "Newest" at bounding box center [1038, 97] width 110 height 32
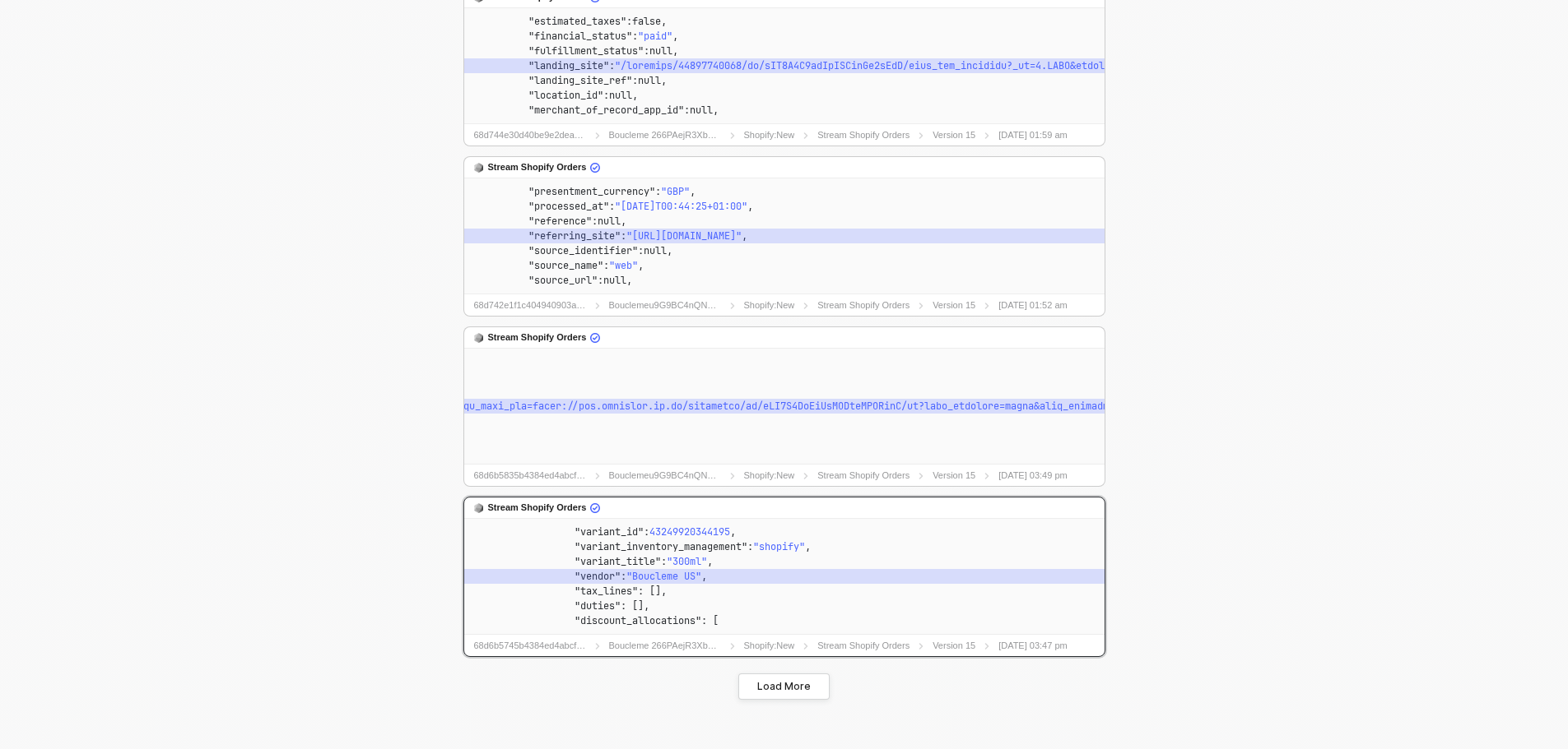
scroll to position [1277, 0]
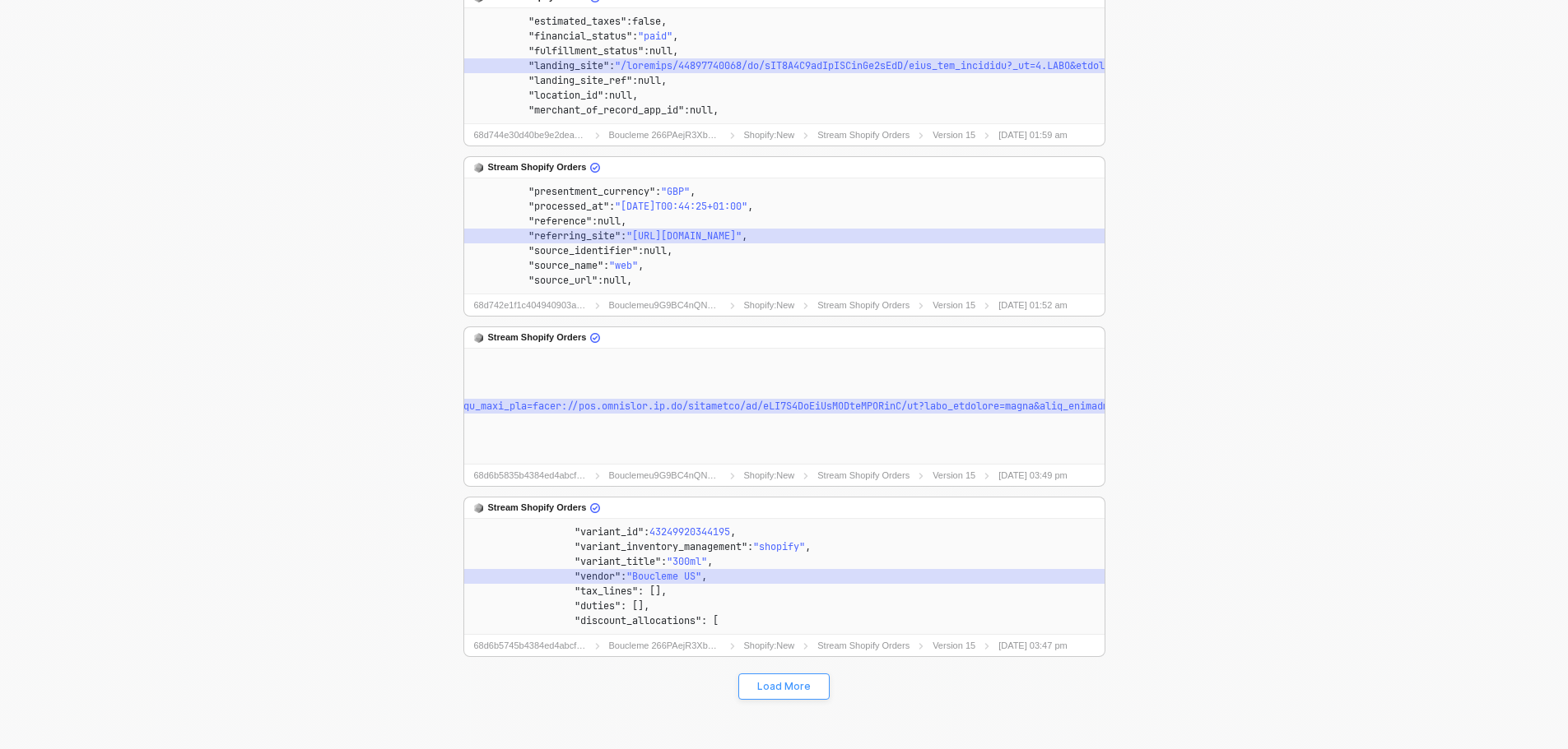
click at [790, 687] on div "Load More" at bounding box center [784, 687] width 53 height 13
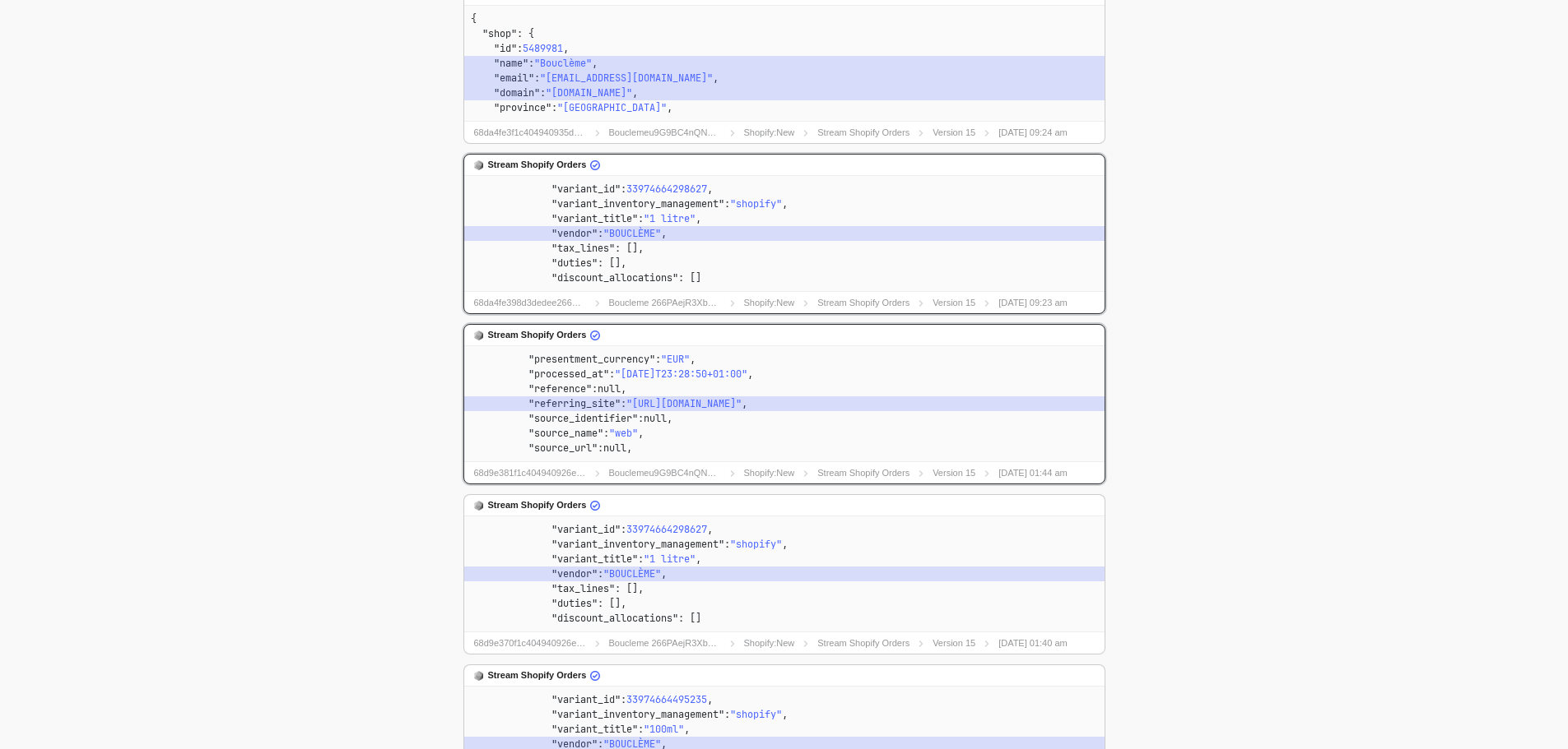
scroll to position [0, 0]
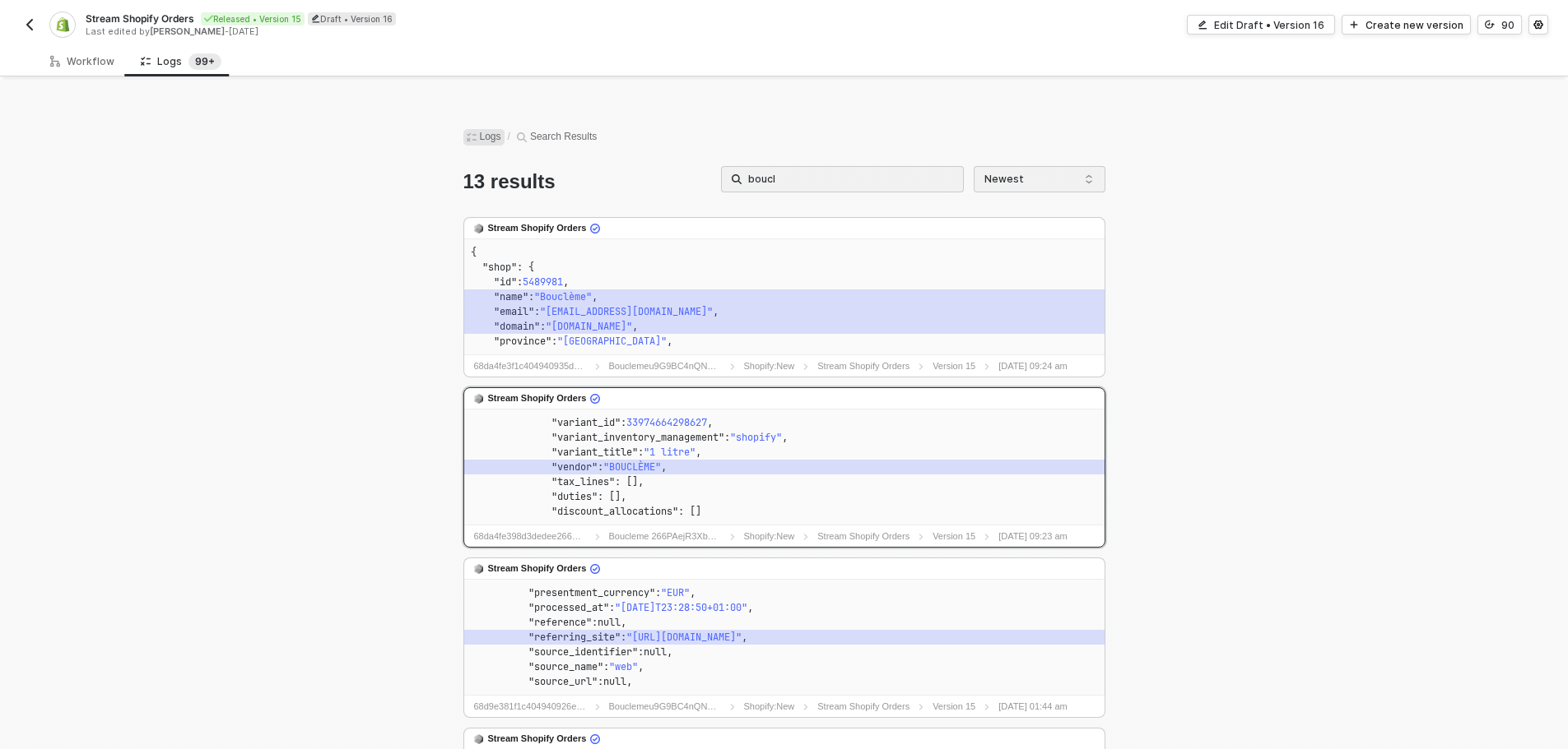
click at [484, 134] on span "Logs" at bounding box center [484, 138] width 42 height 17
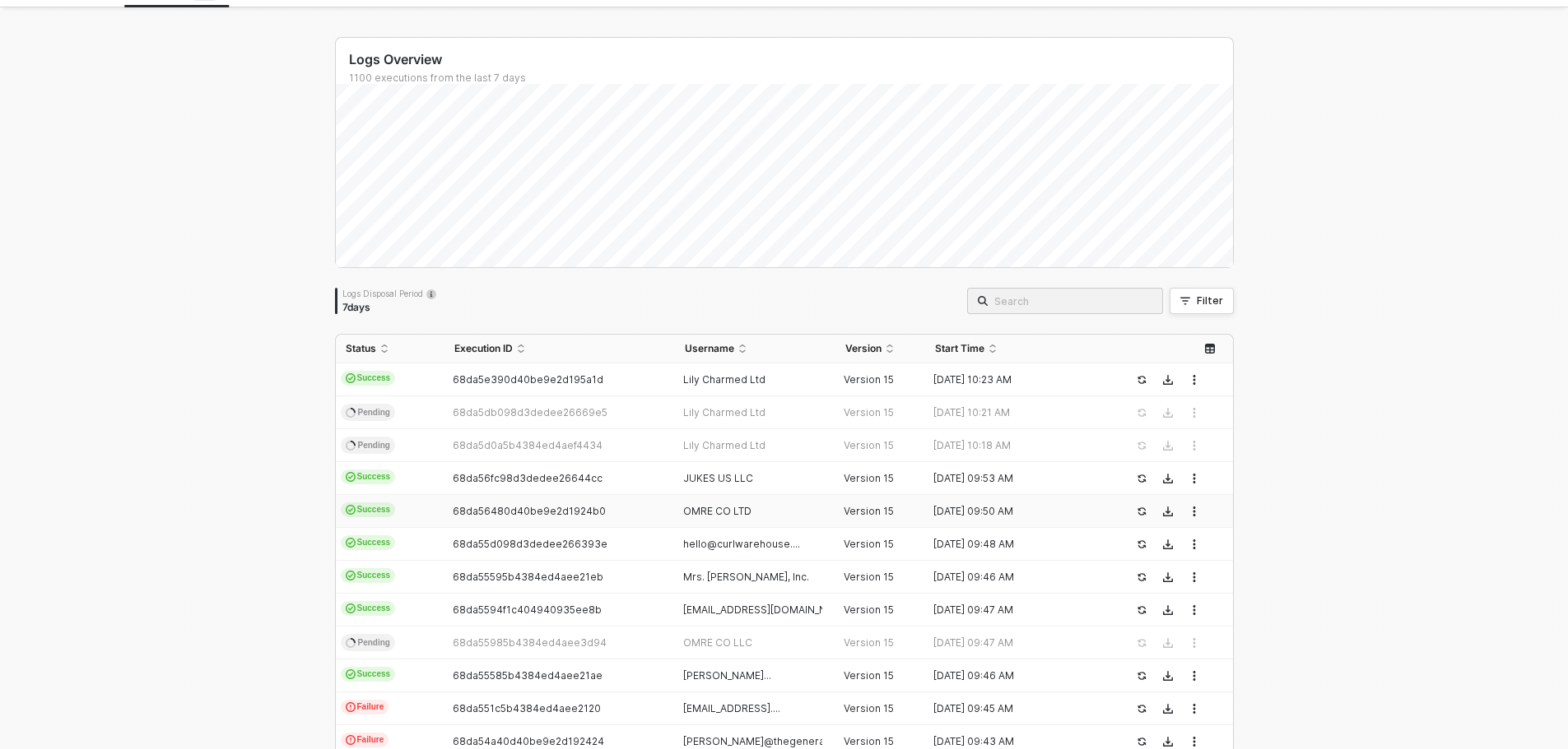
scroll to position [164, 0]
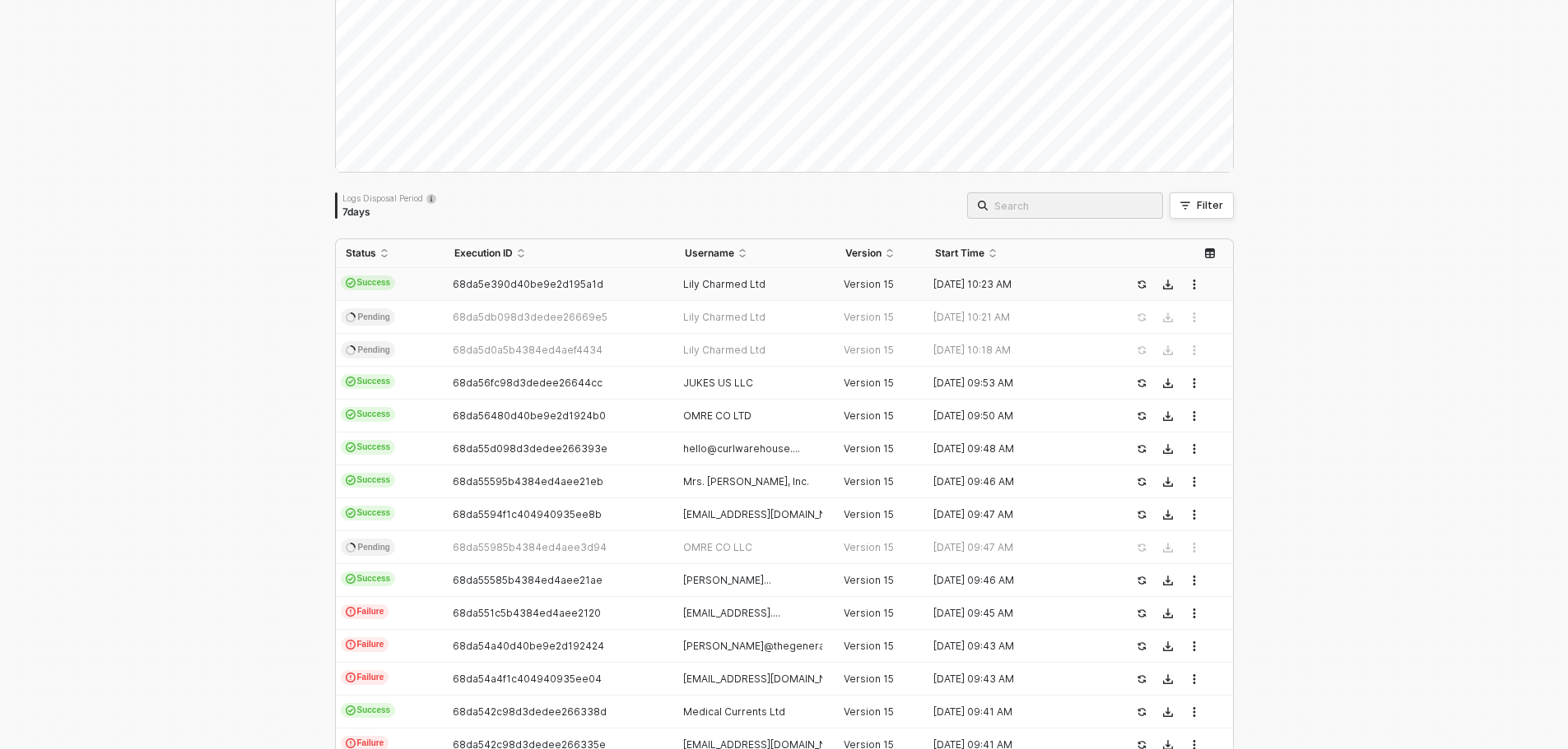
click at [606, 280] on div "68da5e390d40be9e2d195a1d" at bounding box center [553, 284] width 218 height 13
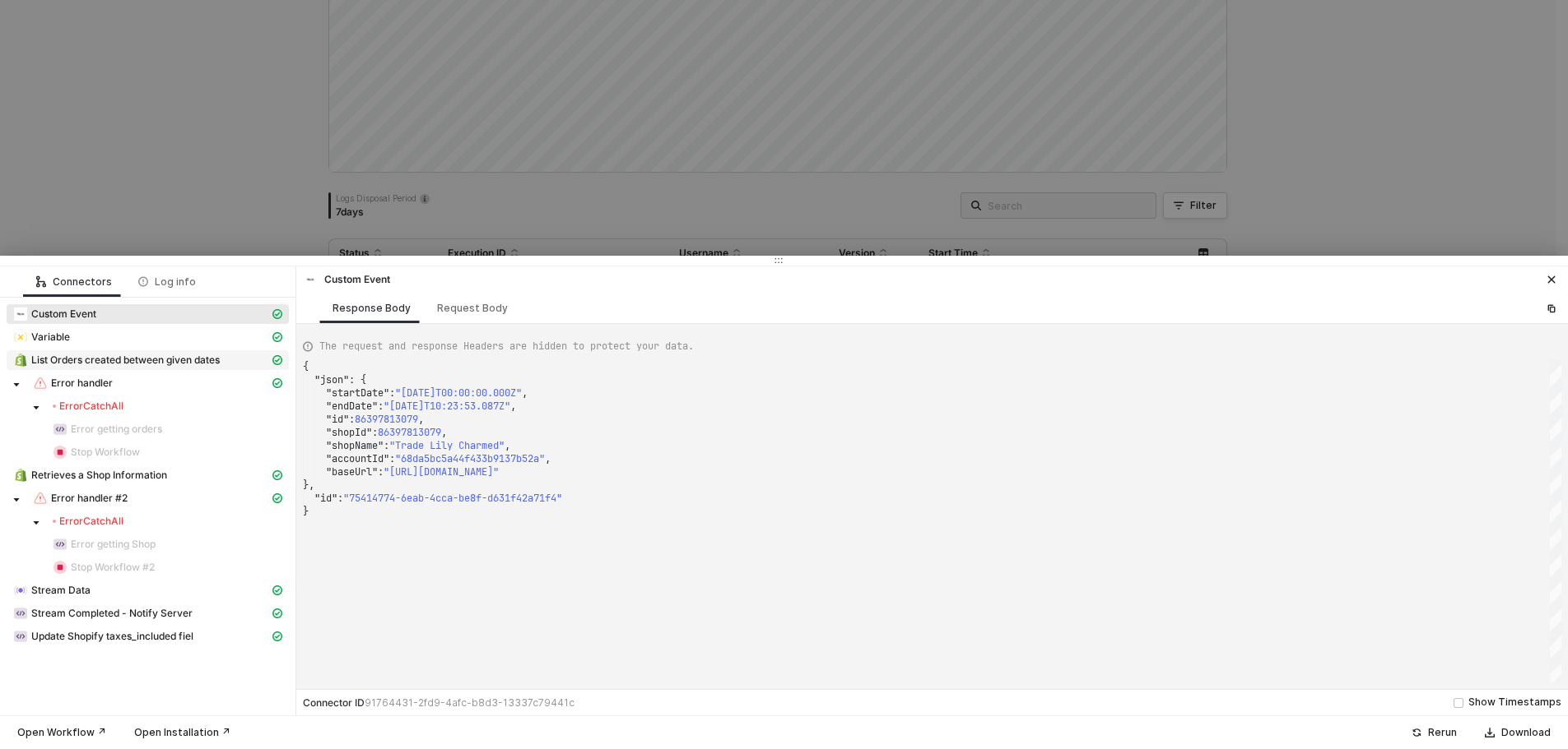
click at [170, 361] on span "List Orders created between given dates" at bounding box center [126, 360] width 188 height 13
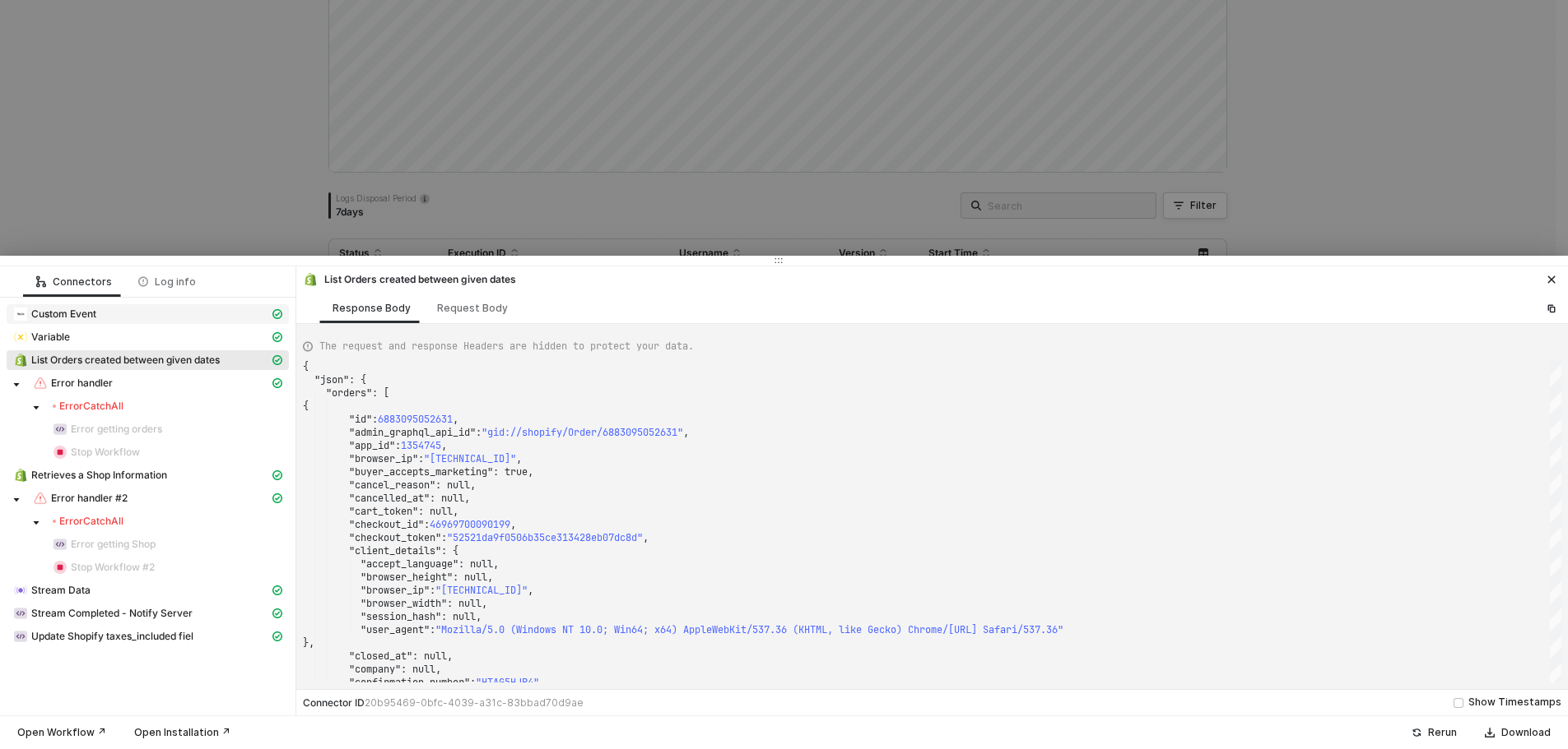
click at [159, 315] on div "Custom Event" at bounding box center [141, 314] width 256 height 15
type textarea "{ "json": { "startDate": "[DATE]T00:00:00.000Z", "endDate": "[DATE]T10:23:53.08…"
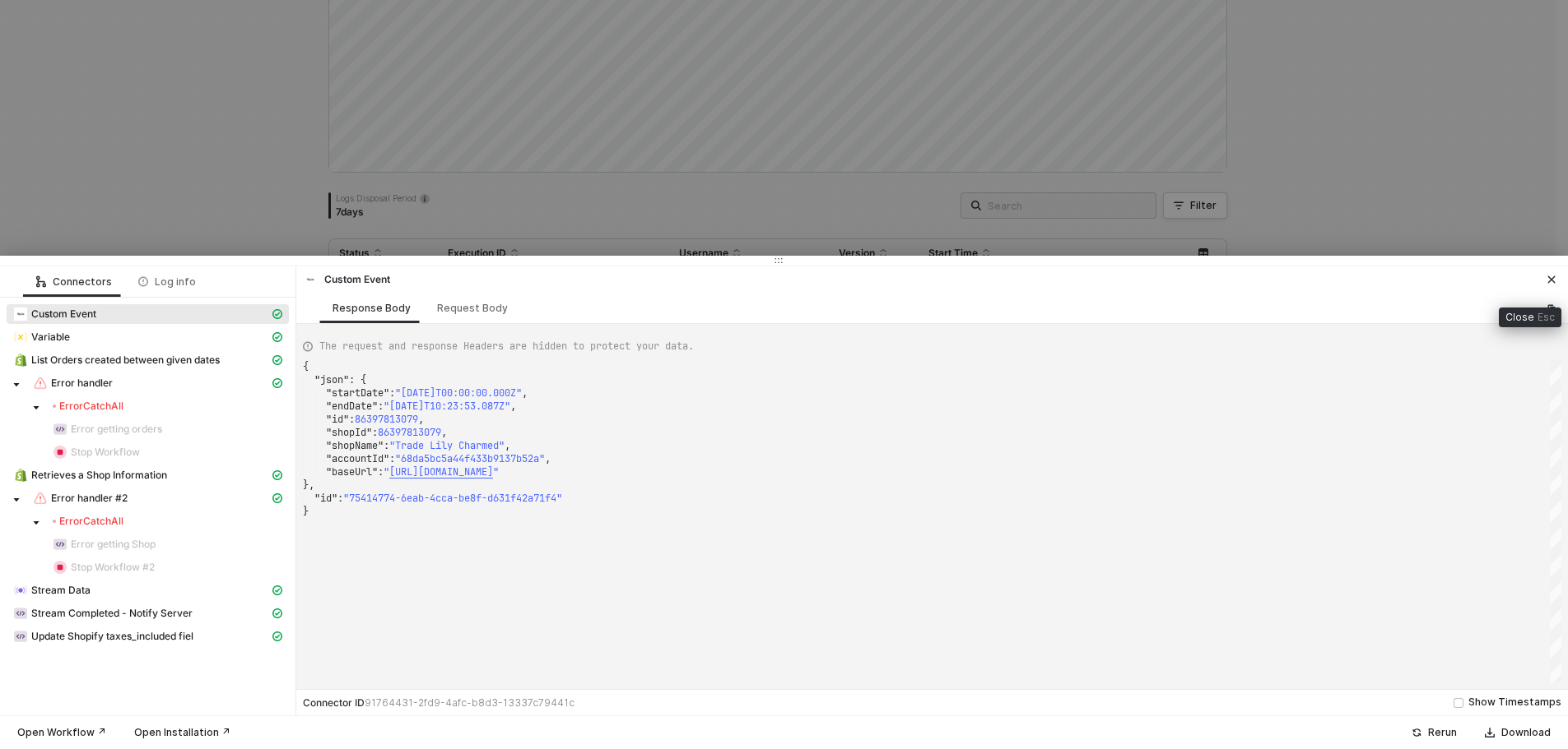
click at [1552, 277] on icon "icon-close" at bounding box center [1551, 280] width 10 height 10
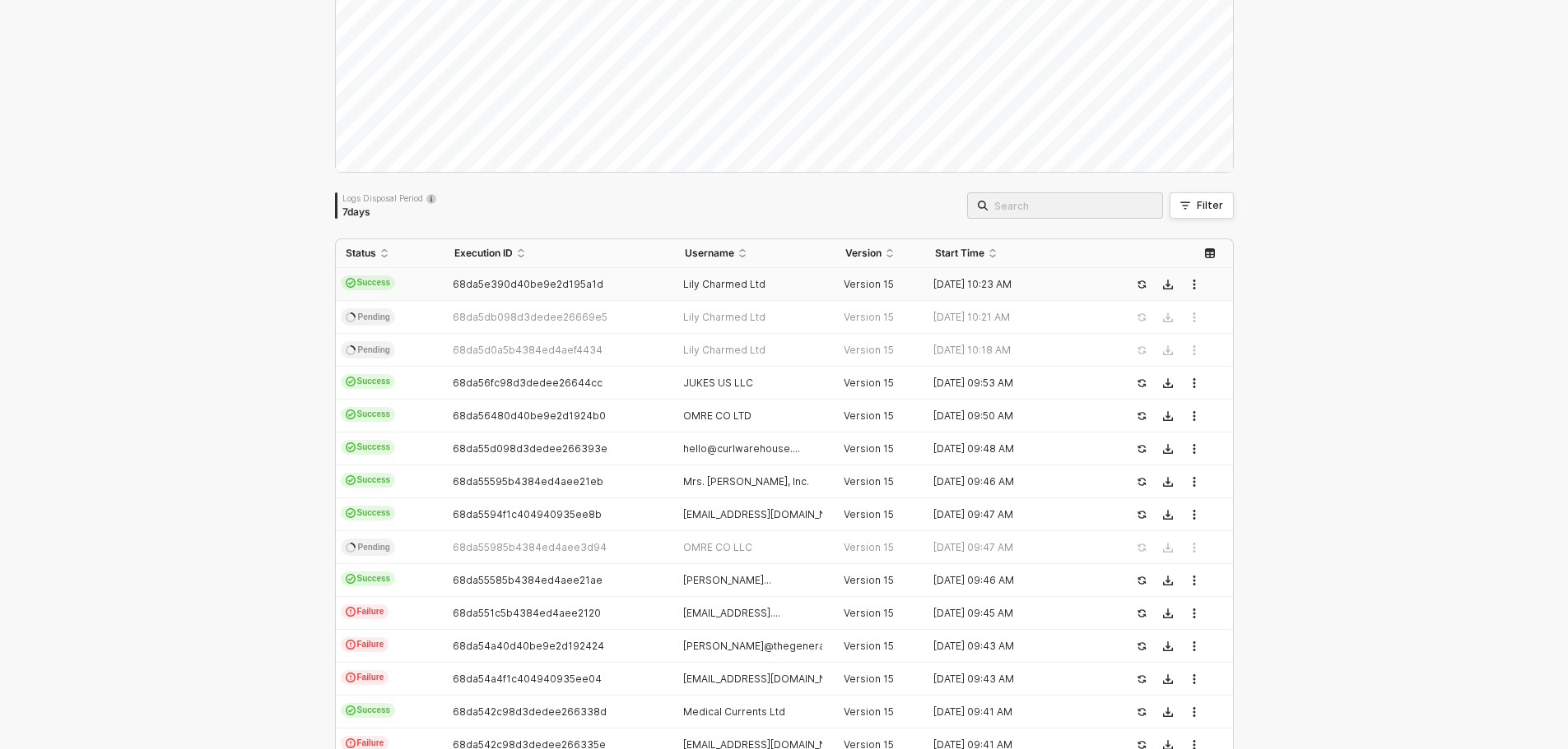
click at [627, 285] on div "68da5e390d40be9e2d195a1d" at bounding box center [553, 284] width 218 height 13
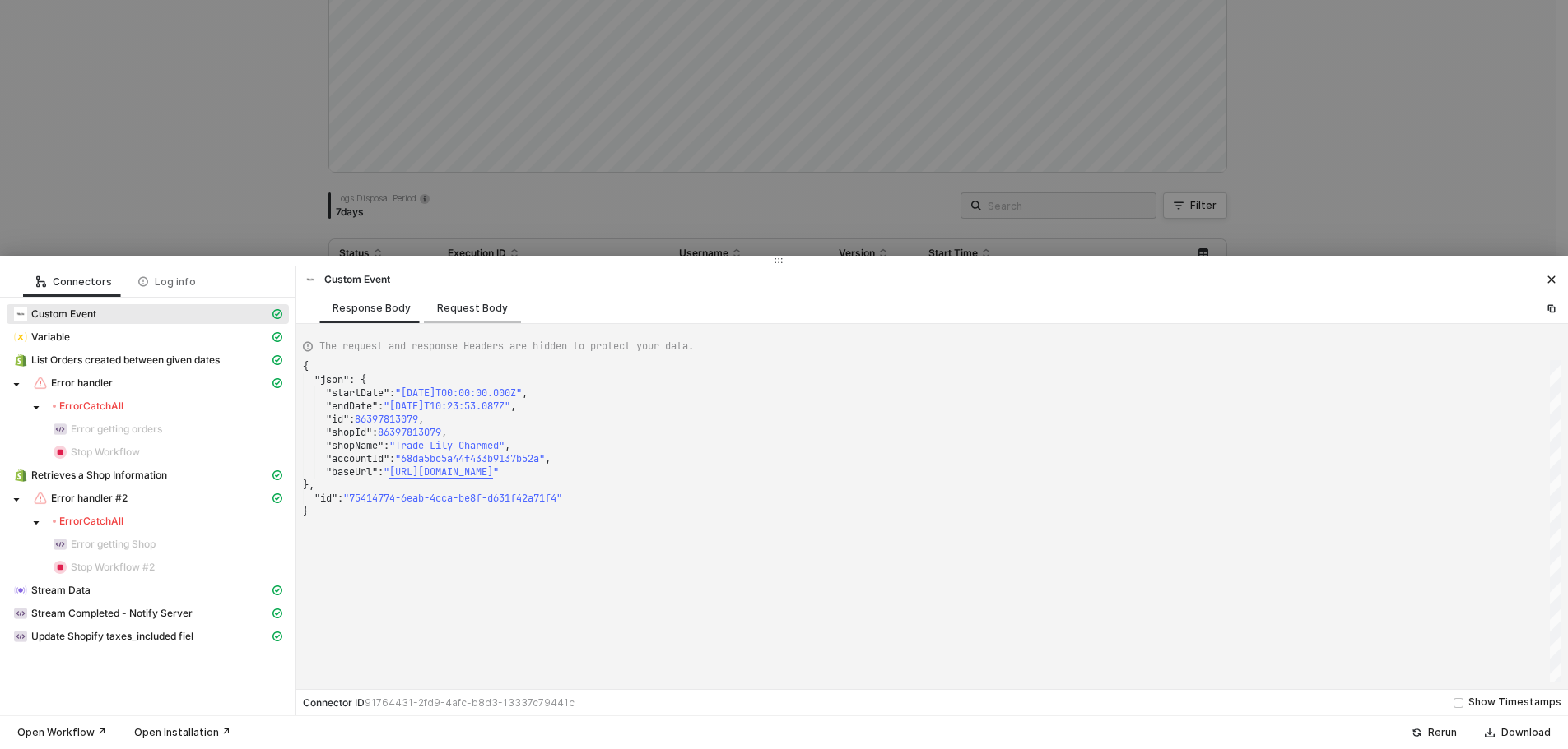
click at [462, 314] on div "Request Body" at bounding box center [473, 308] width 71 height 13
type textarea "{ "event": "Get Shopify Orders" }"
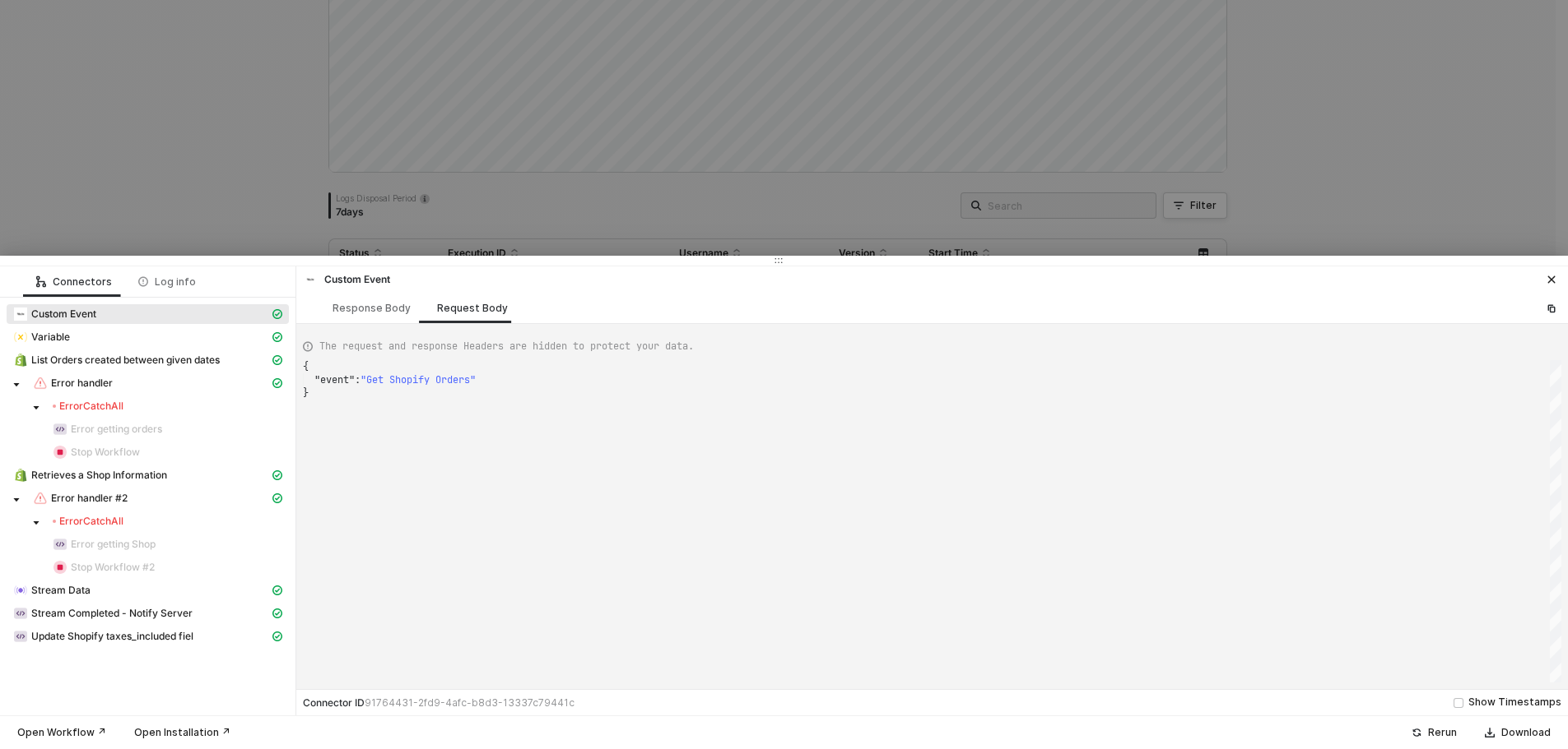
click at [348, 325] on div "The request and response Headers are hidden to protect your data. { "event" : "…" at bounding box center [931, 507] width 1272 height 365
click at [1542, 282] on button "button" at bounding box center [1551, 280] width 20 height 20
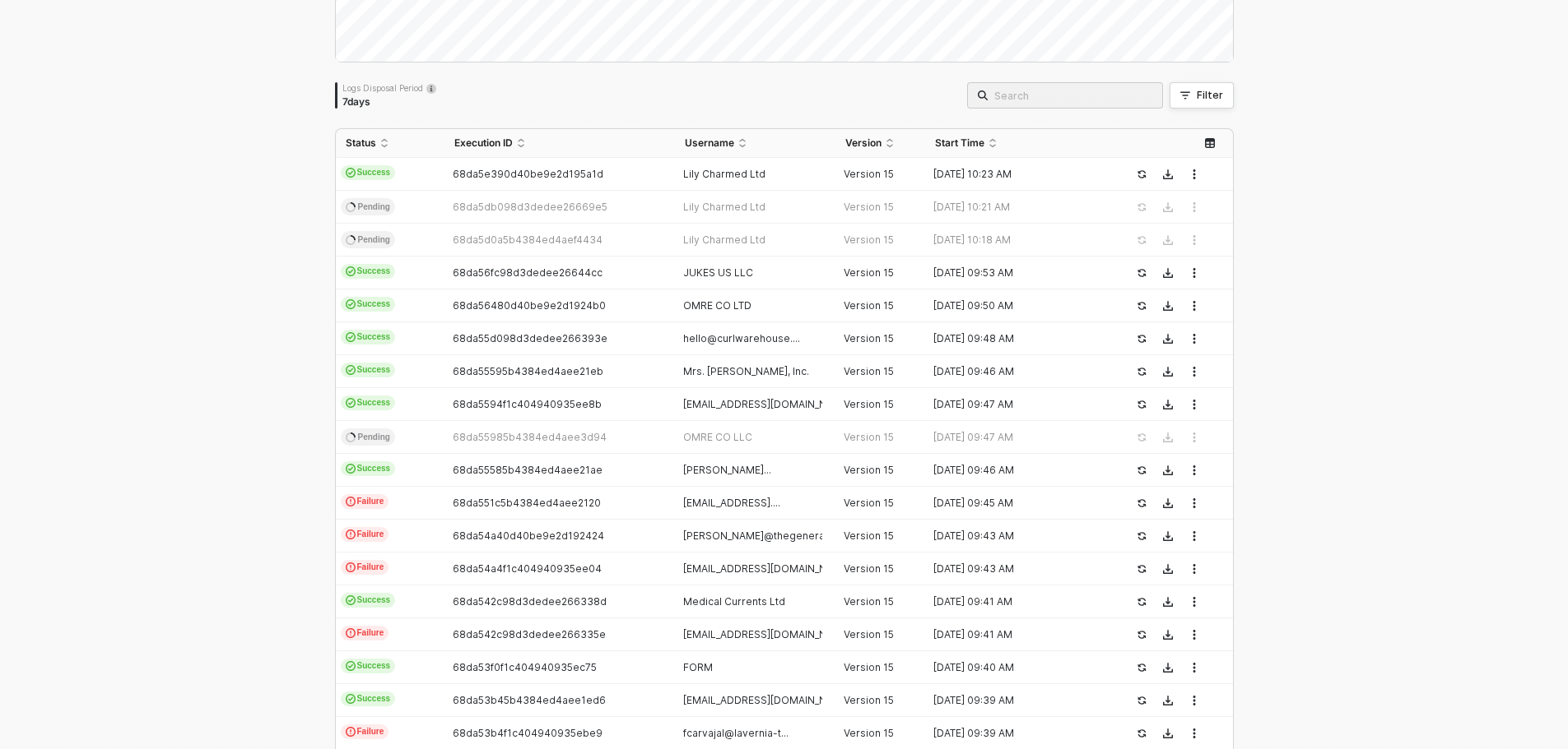
scroll to position [329, 0]
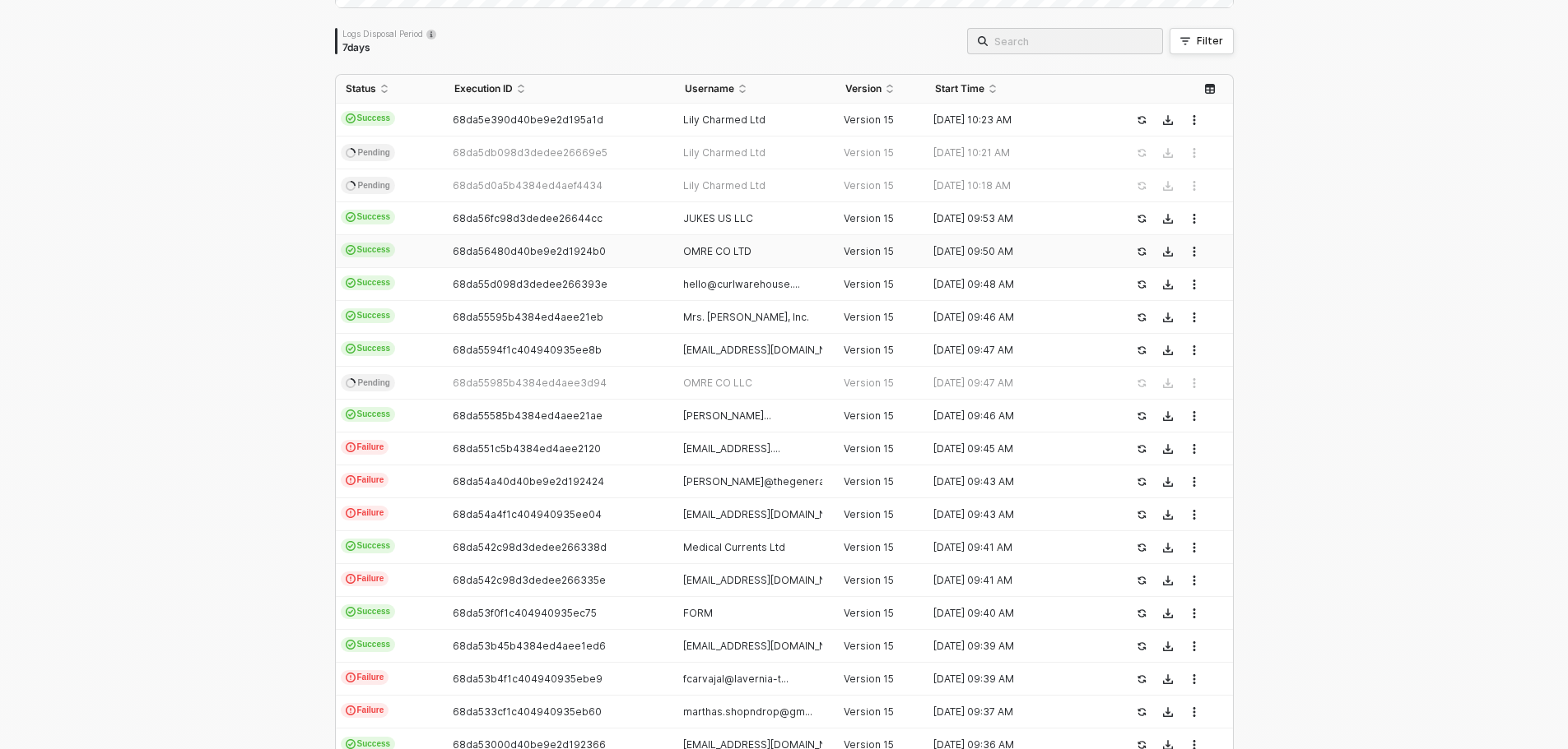
click at [664, 252] on td "68da56480d40be9e2d1924b0" at bounding box center [559, 251] width 231 height 33
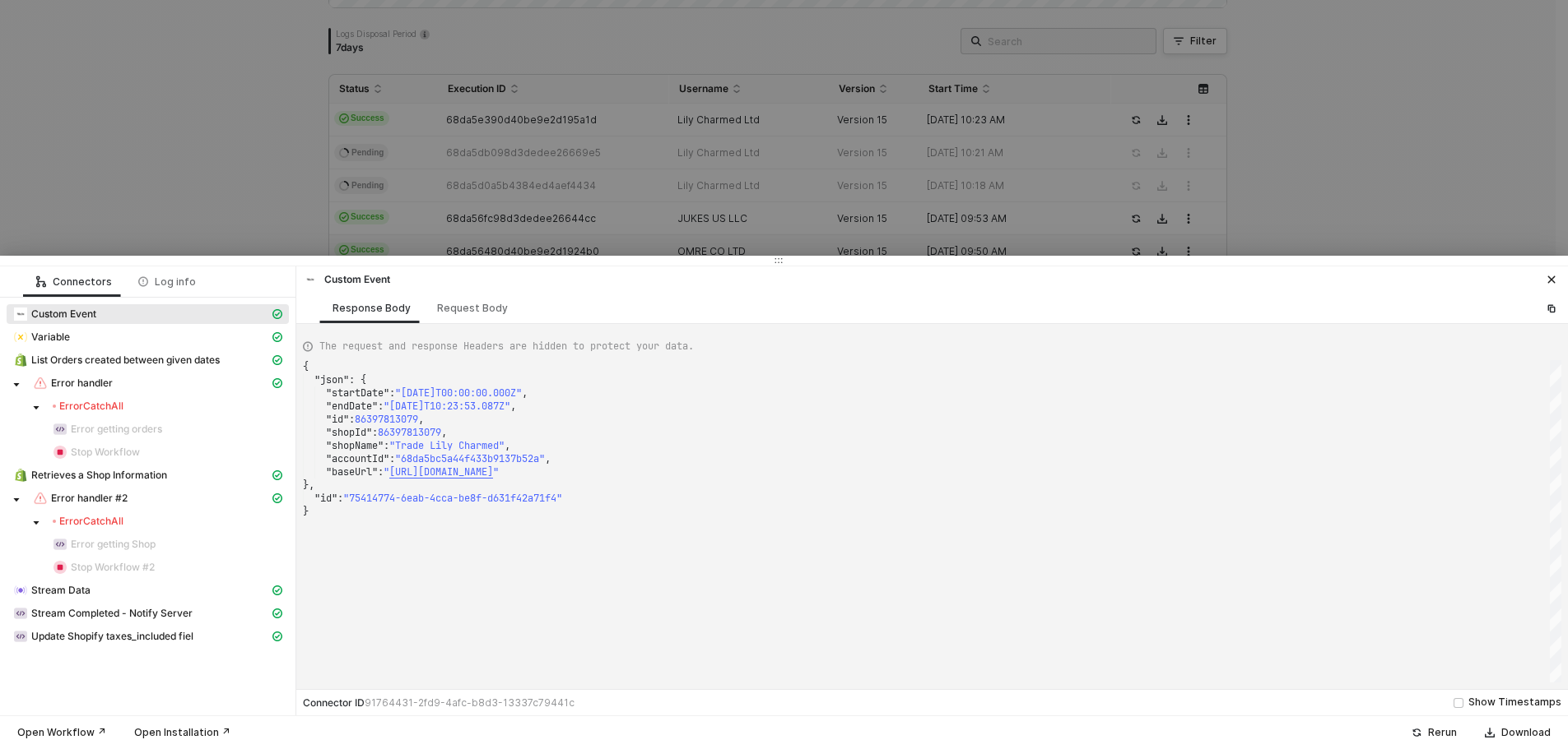
type textarea "{ "json": { "startDate": "[DATE]T00:00:00.000Z", "endDate": "[DATE]T00:00:00.00…"
click at [1552, 272] on button "button" at bounding box center [1551, 280] width 20 height 20
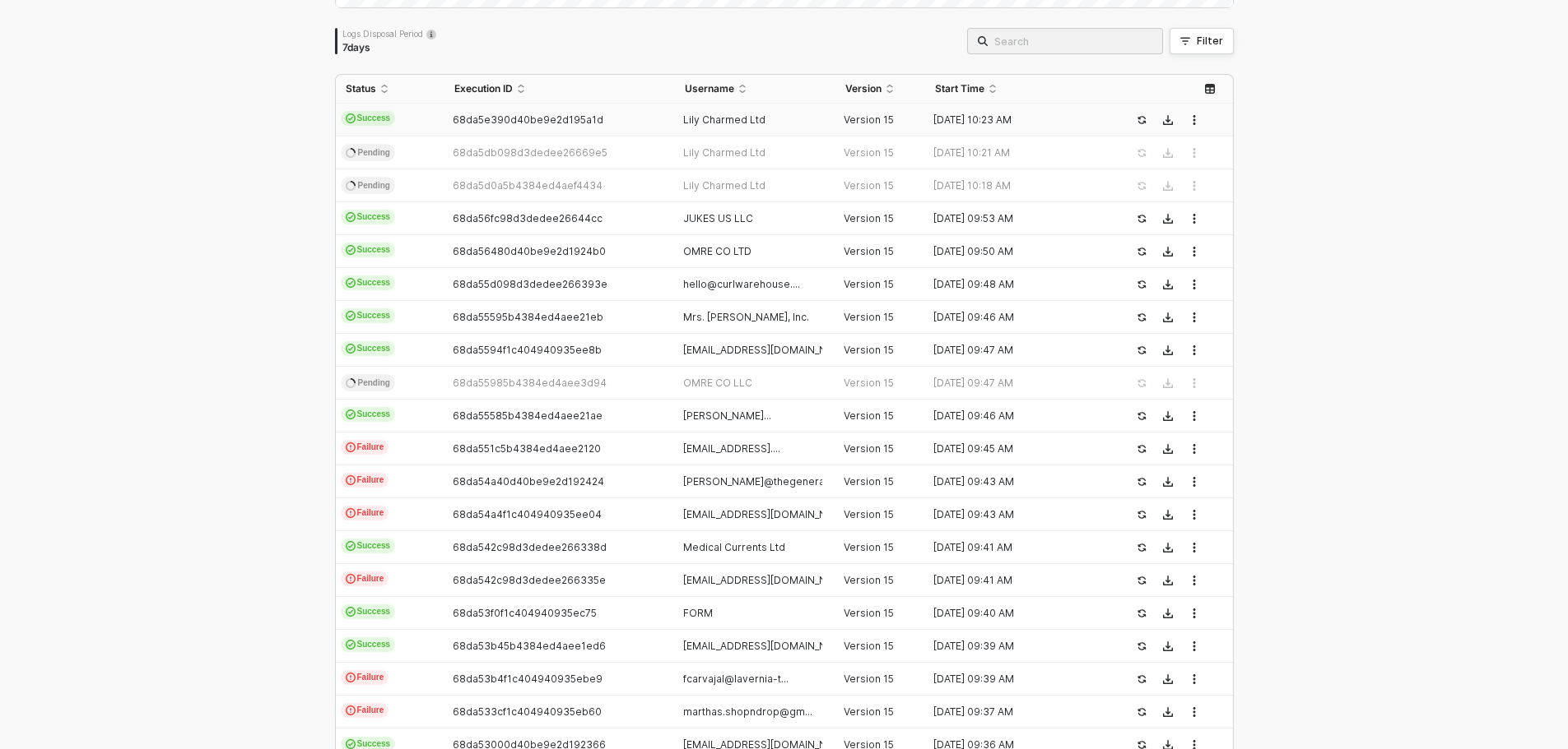
click at [473, 107] on td "68da5e390d40be9e2d195a1d" at bounding box center [559, 120] width 231 height 33
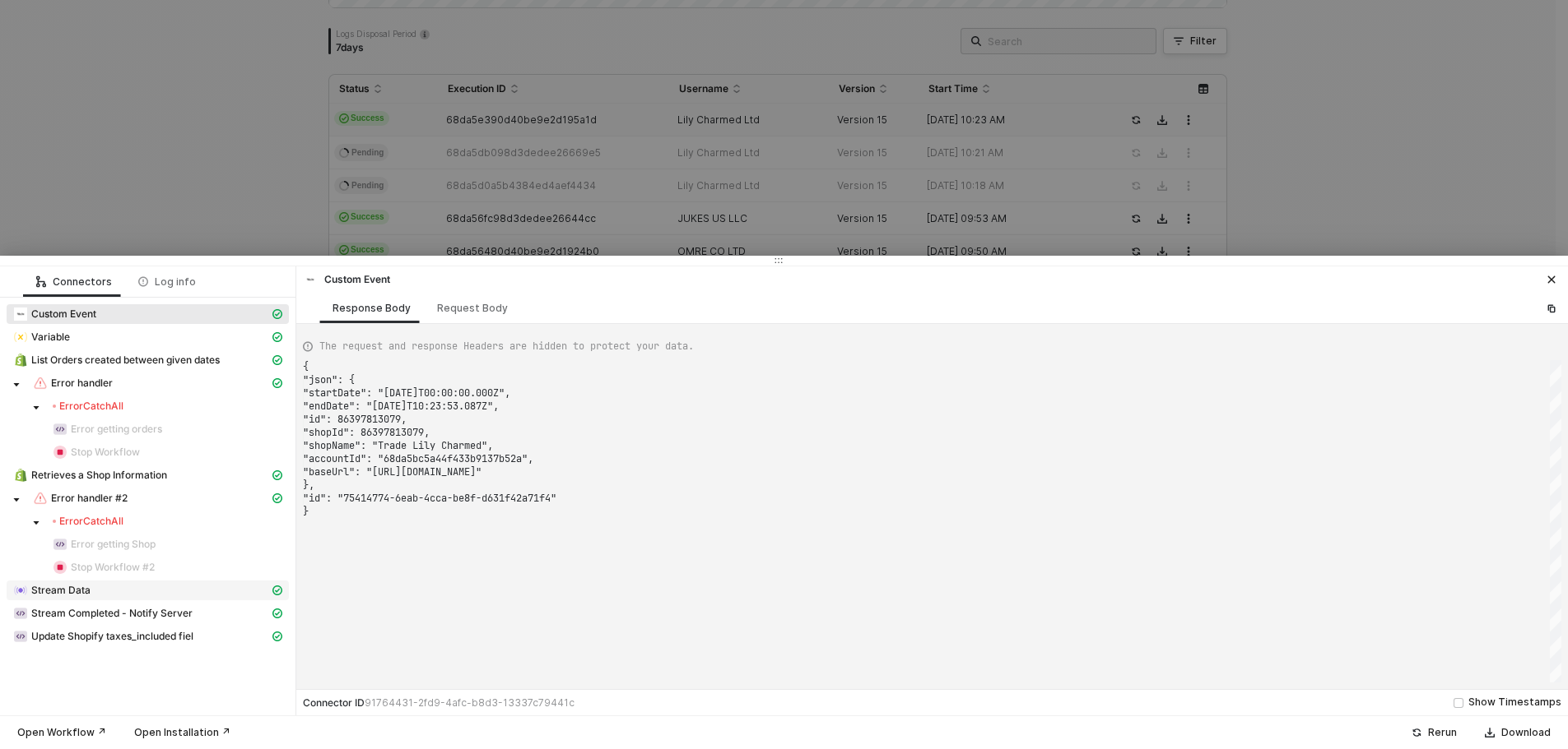
type textarea "{ "json": { "startDate": "[DATE]T00:00:00.000Z", "endDate": "[DATE]T10:23:53.08…"
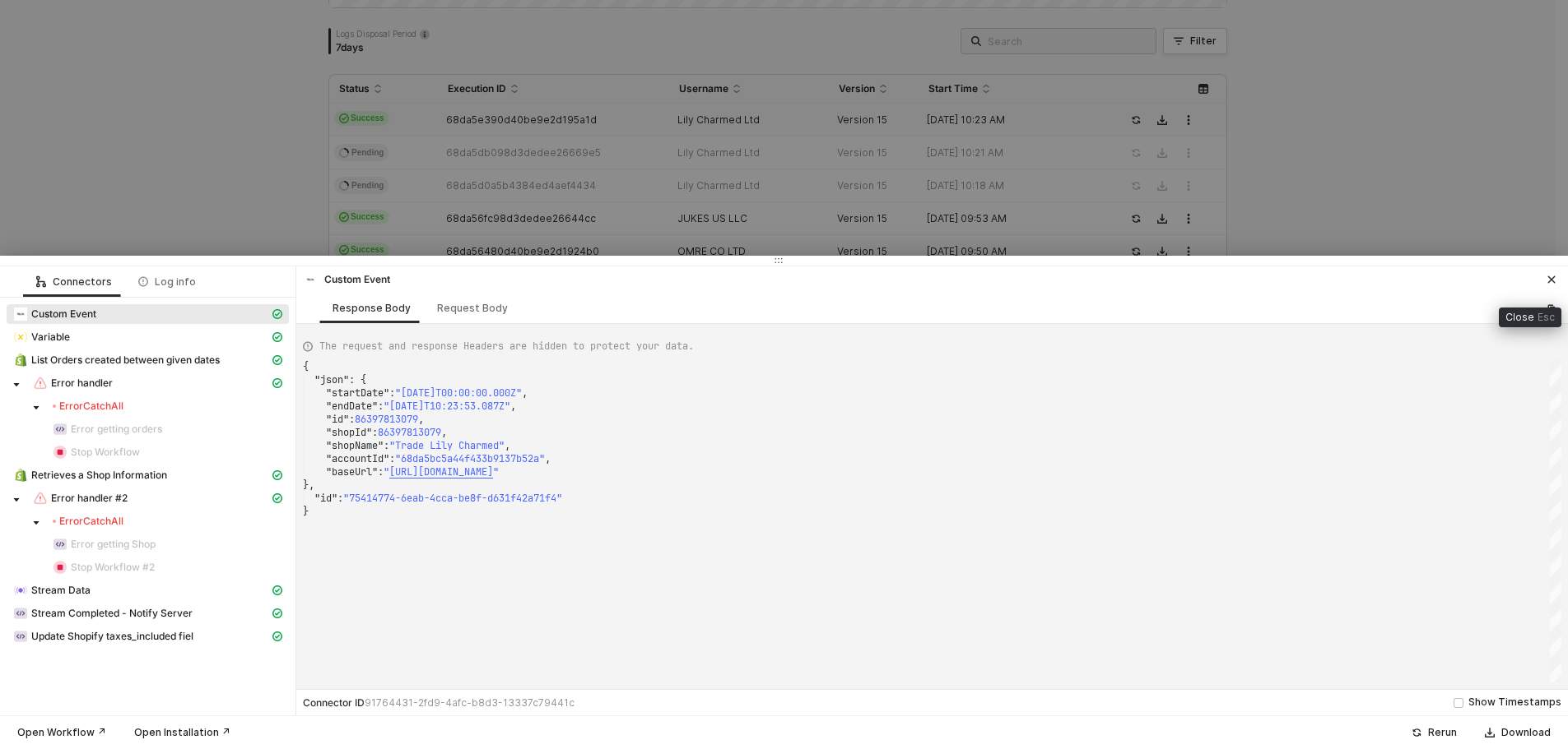
click at [1551, 281] on icon "icon-close" at bounding box center [1551, 280] width 10 height 10
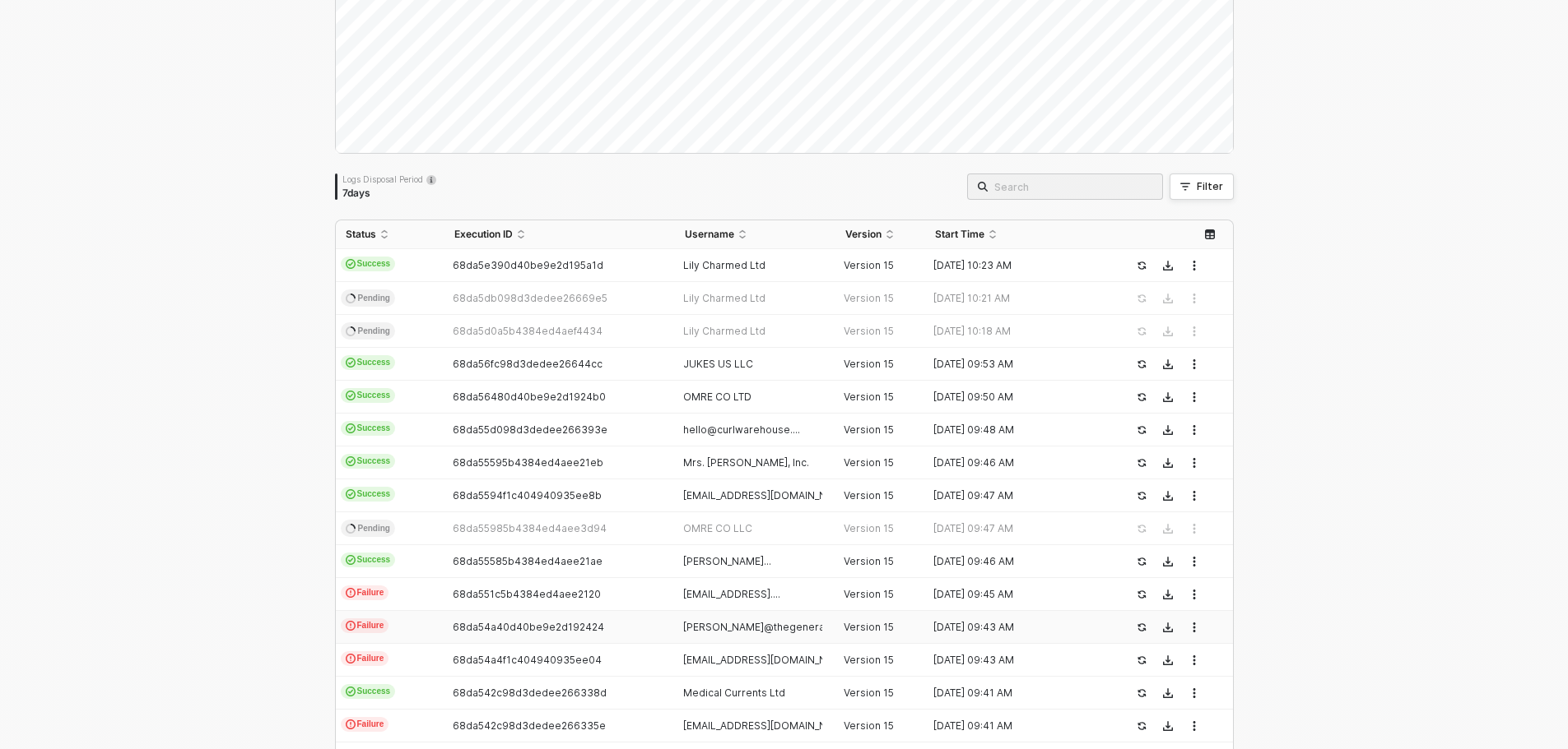
scroll to position [85, 0]
